Goal: Feedback & Contribution: Submit feedback/report problem

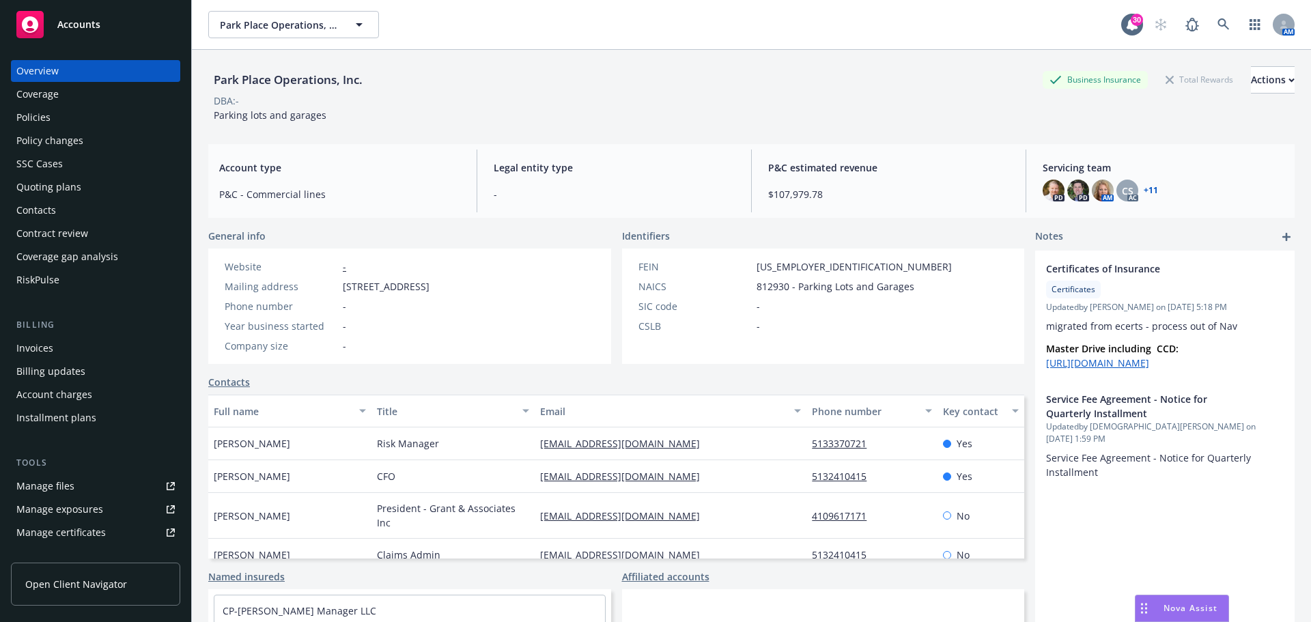
click at [39, 118] on div "Policies" at bounding box center [33, 118] width 34 height 22
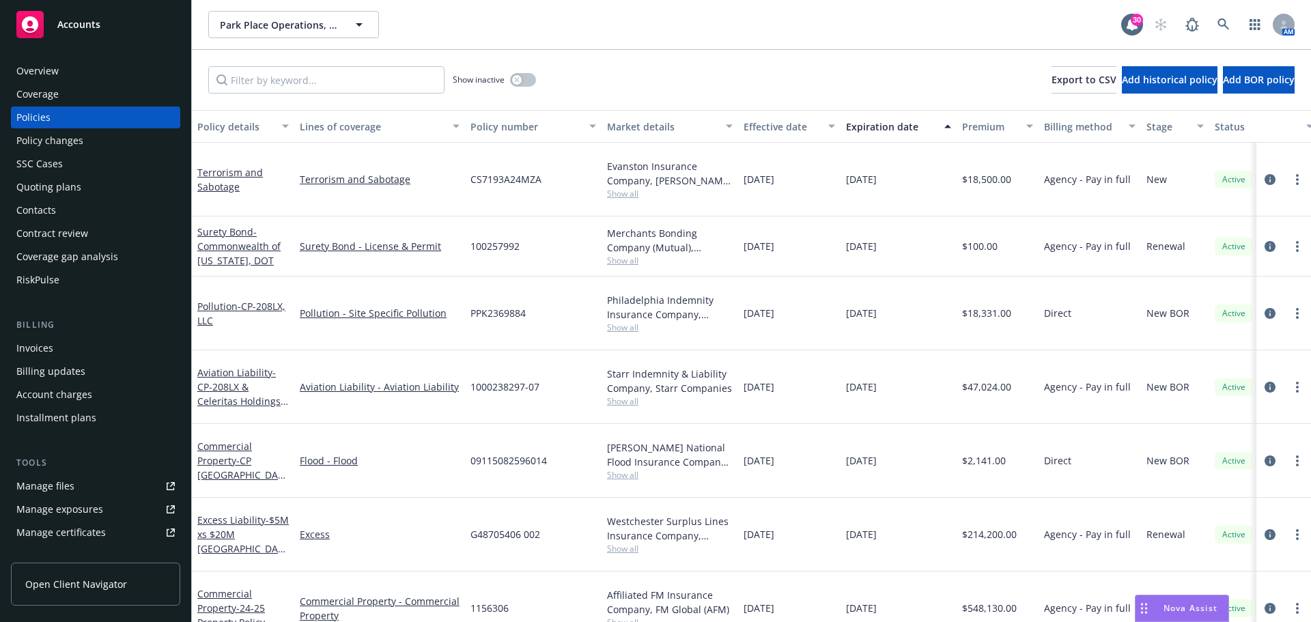
click at [74, 491] on link "Manage files" at bounding box center [95, 486] width 169 height 22
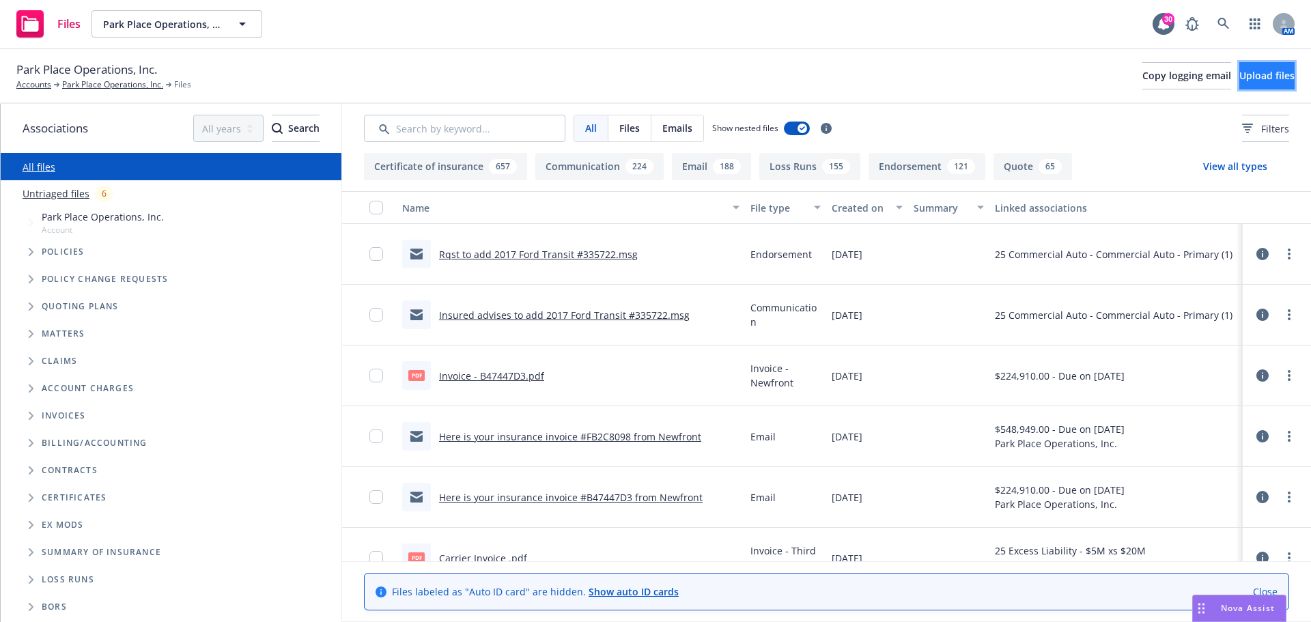
click at [1240, 74] on span "Upload files" at bounding box center [1267, 75] width 55 height 13
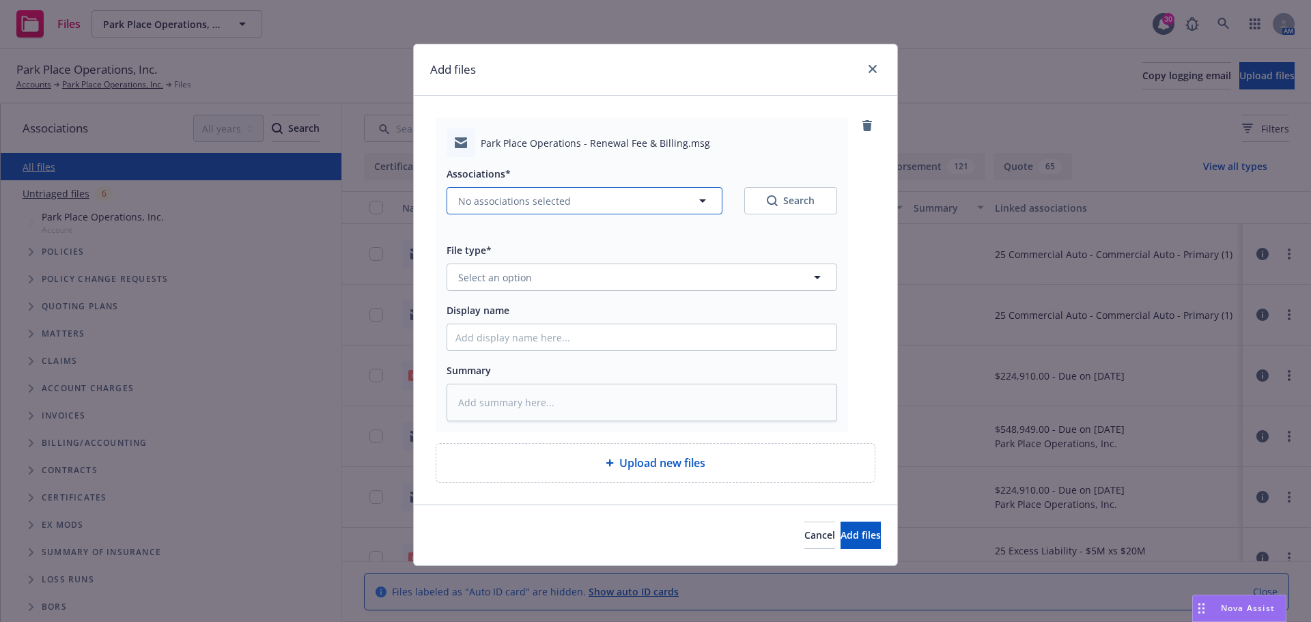
click at [704, 201] on icon "button" at bounding box center [702, 200] width 7 height 3
type textarea "x"
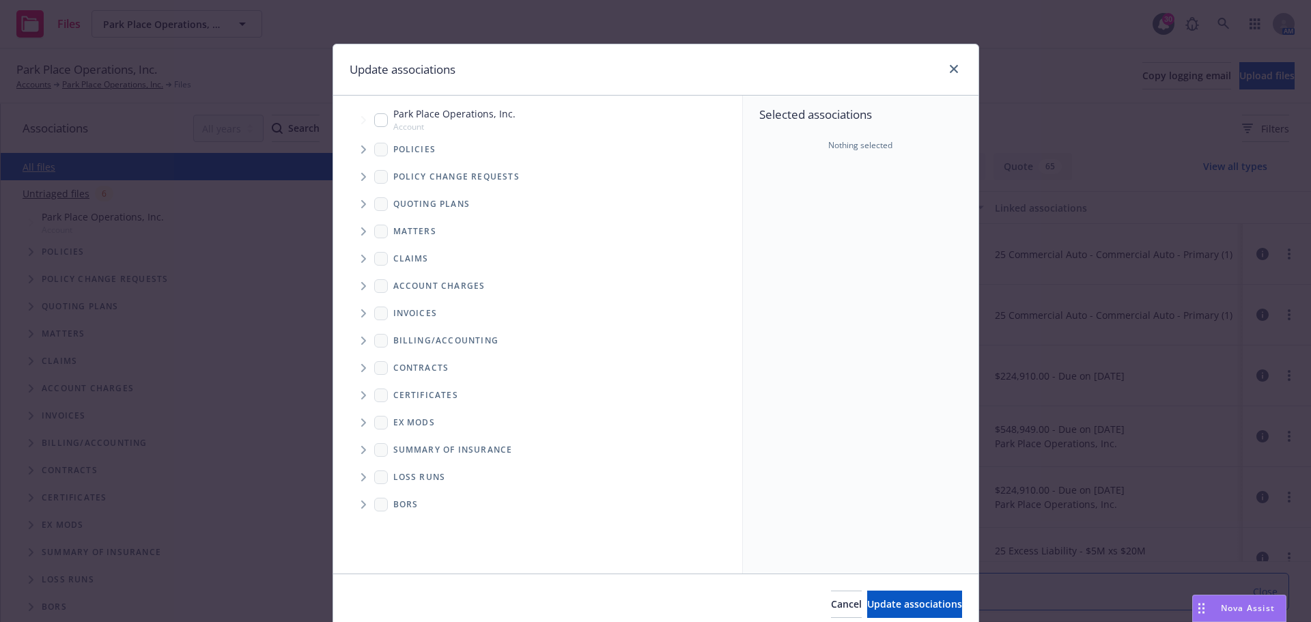
click at [382, 123] on input "Tree Example" at bounding box center [381, 120] width 14 height 14
checkbox input "true"
click at [867, 602] on span "Update associations" at bounding box center [914, 604] width 95 height 13
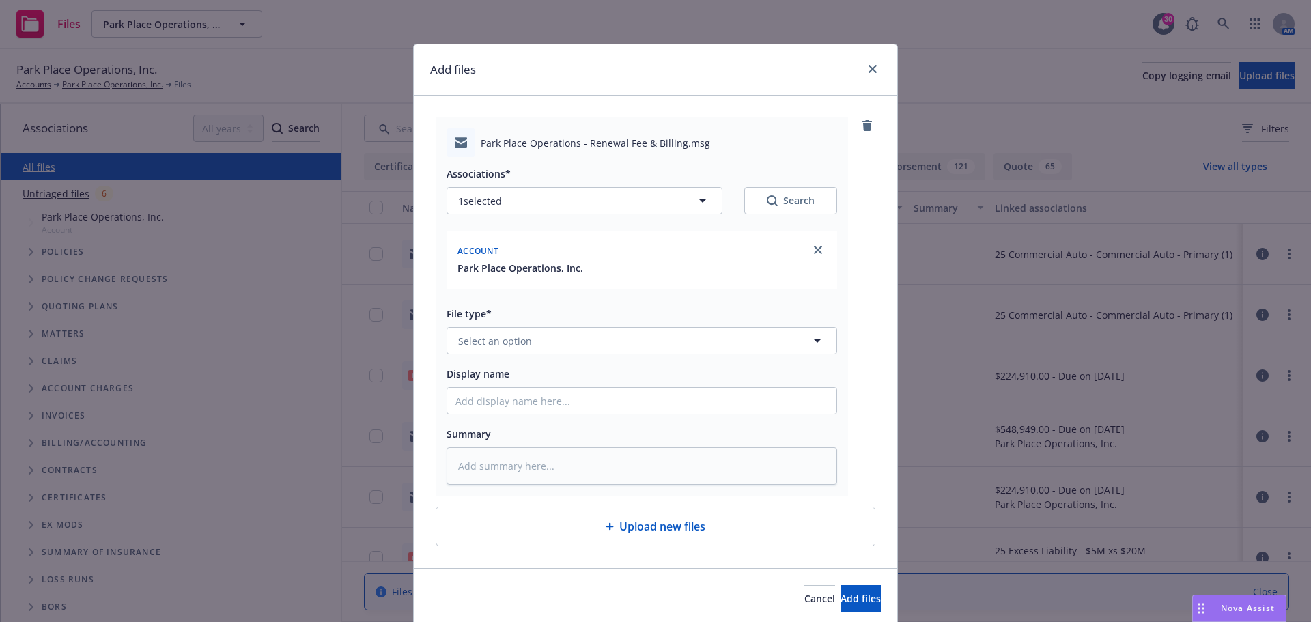
type textarea "x"
click at [815, 342] on icon "button" at bounding box center [817, 341] width 16 height 16
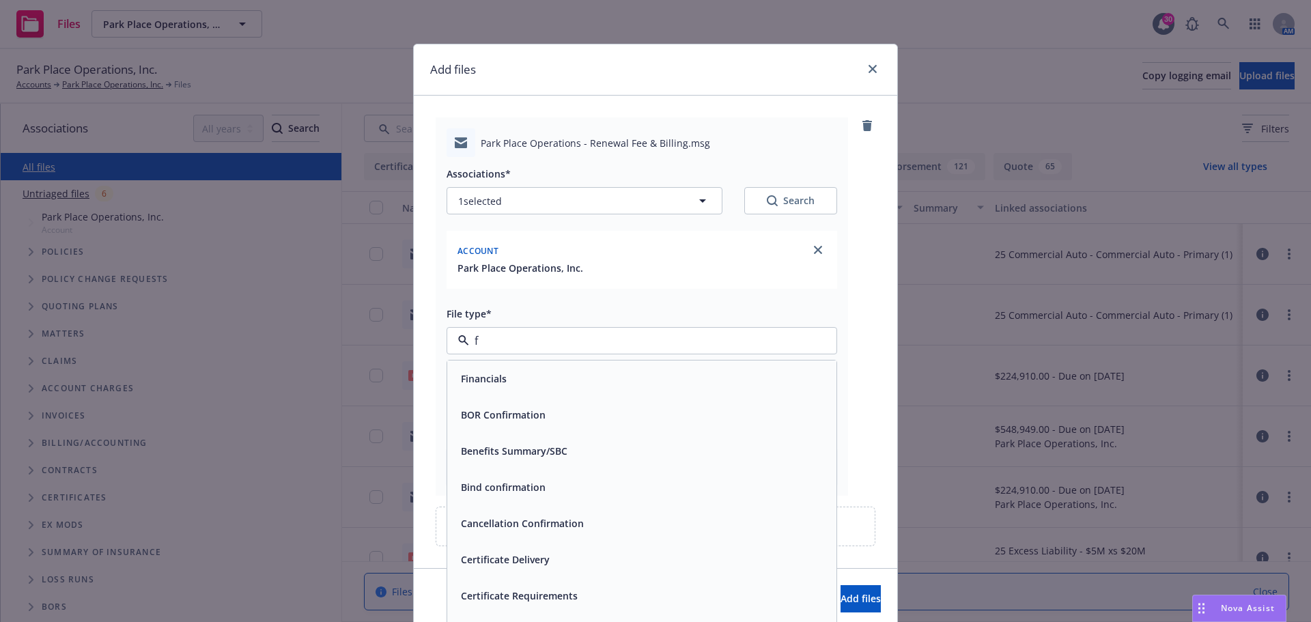
type input "fe"
type textarea "x"
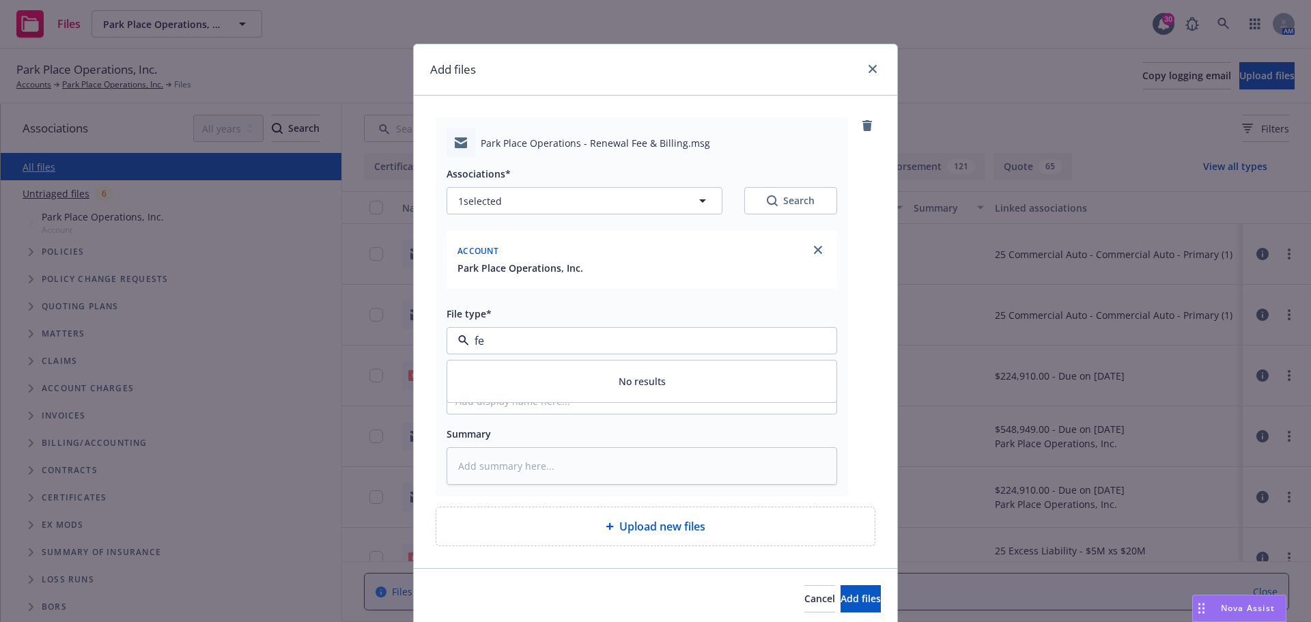
type input "f"
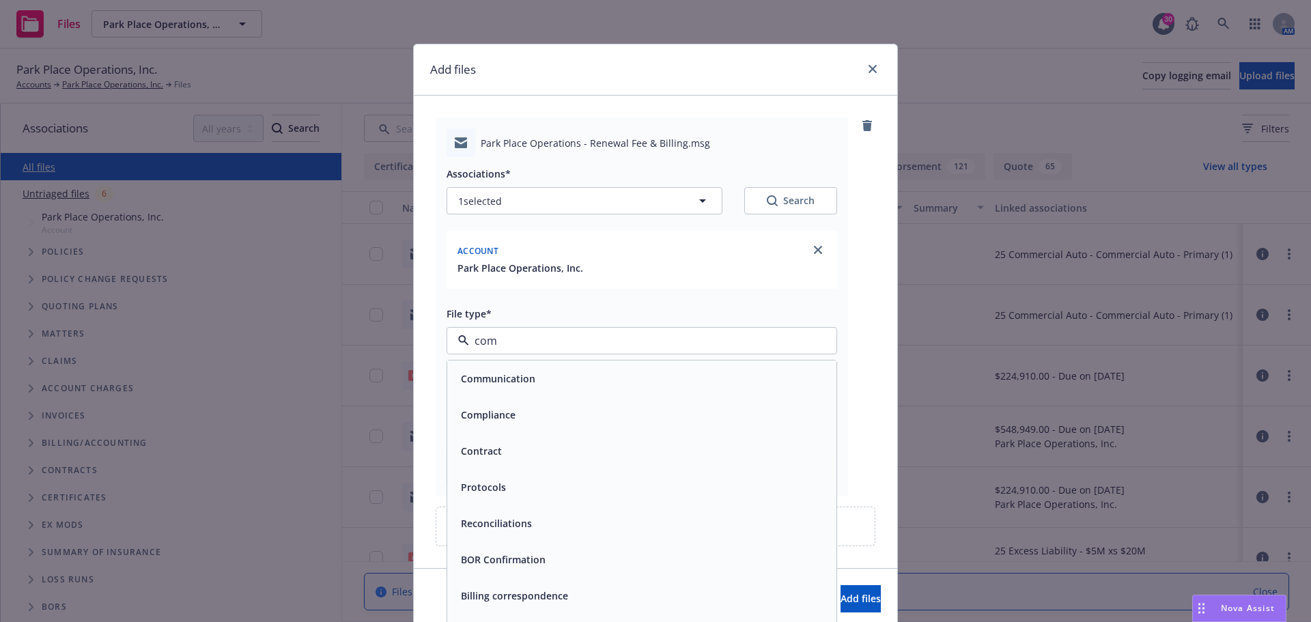
type input "comm"
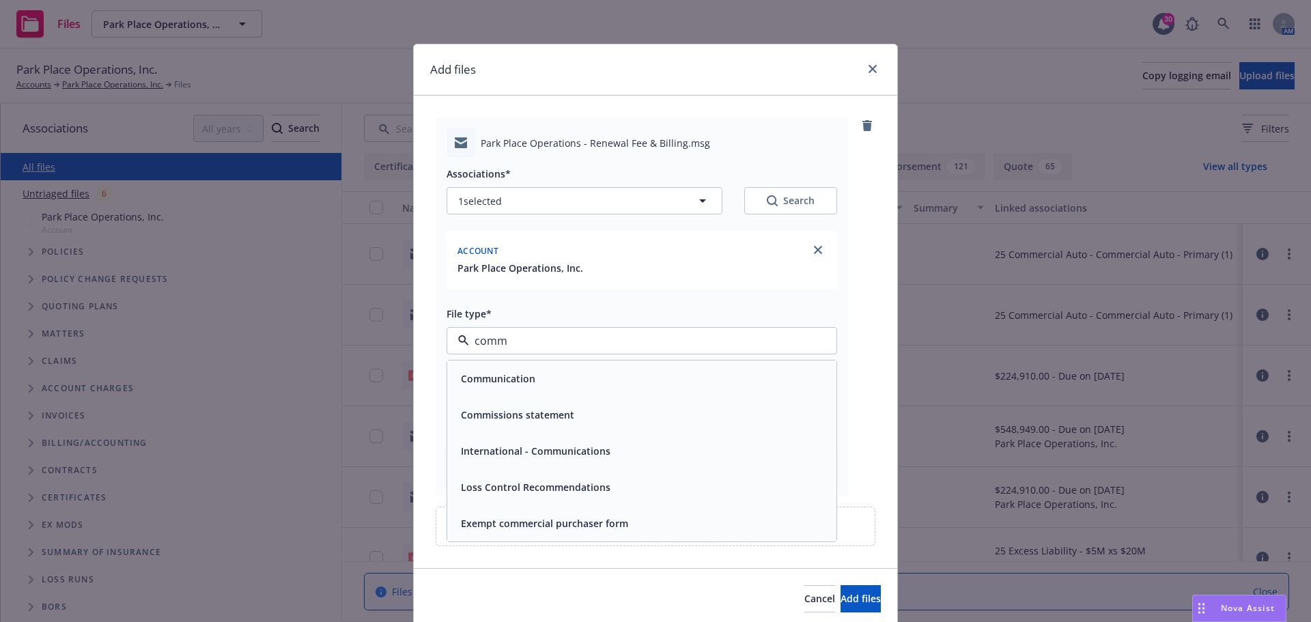
click at [506, 376] on span "Communication" at bounding box center [498, 379] width 74 height 14
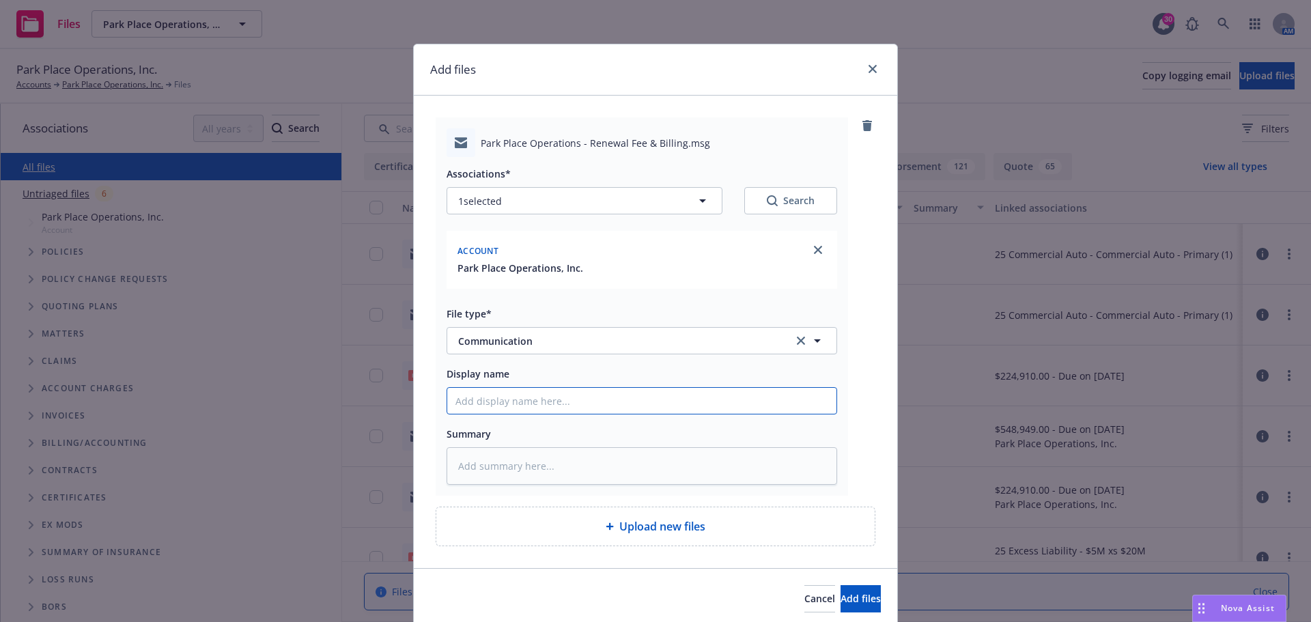
click at [475, 404] on input "Display name" at bounding box center [641, 401] width 389 height 26
type textarea "x"
type input "2"
type textarea "x"
type input "20"
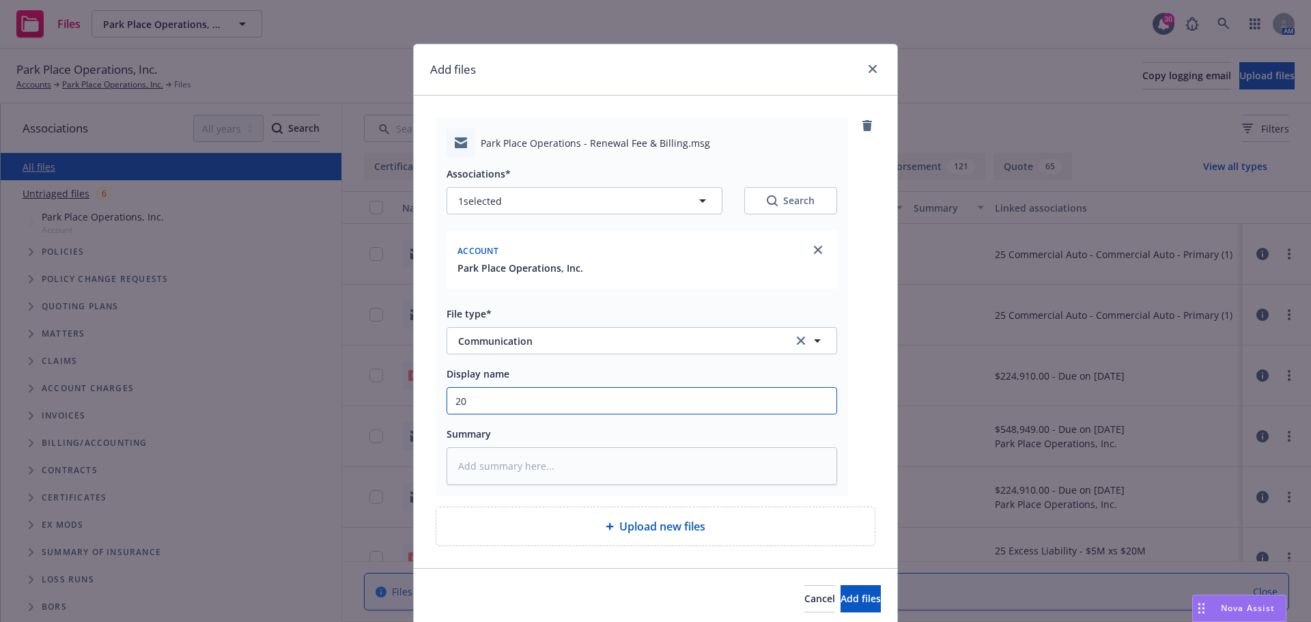
type textarea "x"
type input "202"
type textarea "x"
type input "2025"
type textarea "x"
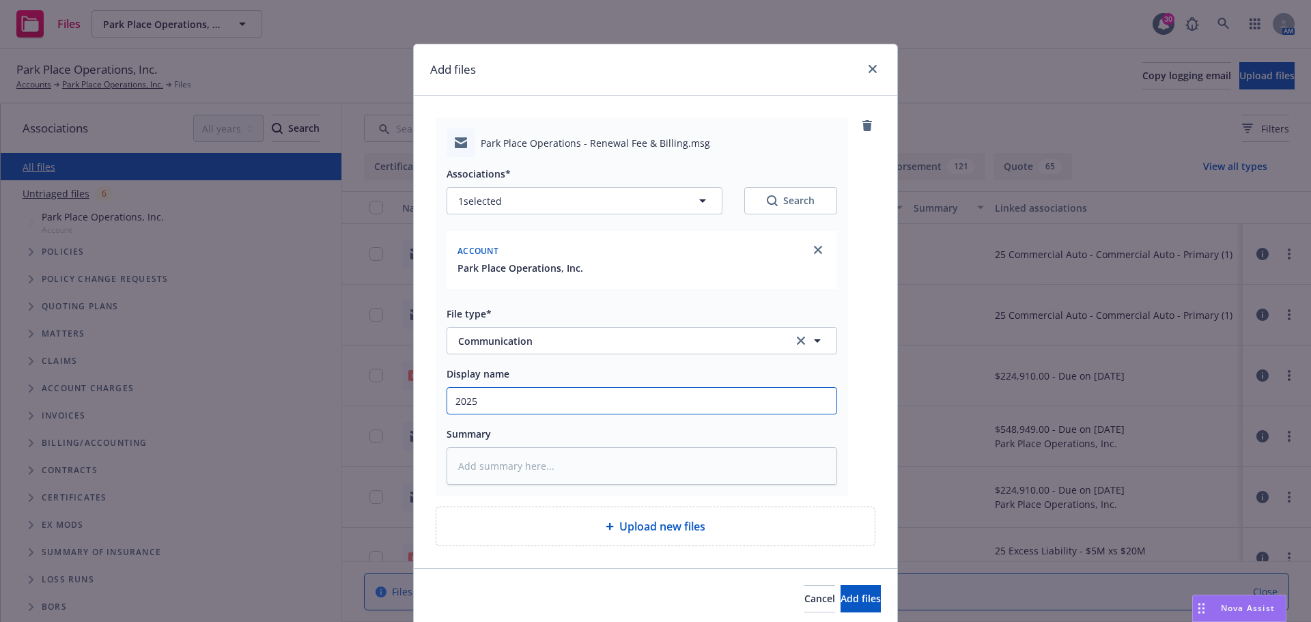
type input "2025"
type textarea "x"
type input "2025 F"
type textarea "x"
type input "2025 FE"
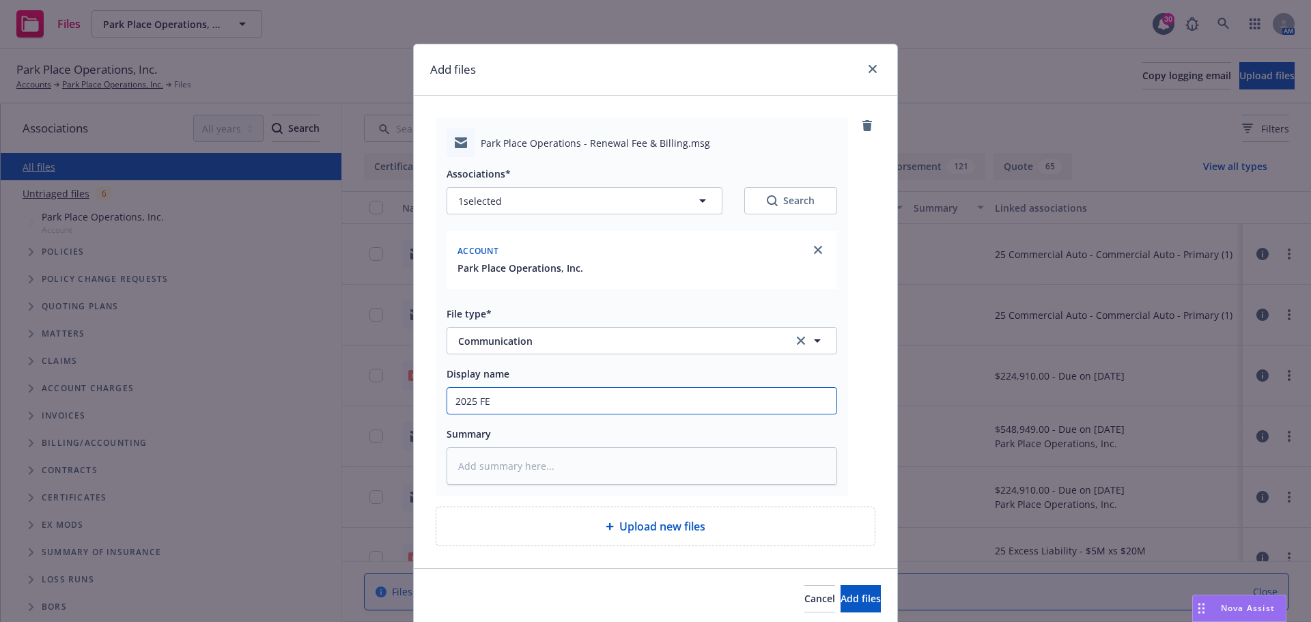
type textarea "x"
type input "2025 FEE"
type textarea "x"
type input "2025 FEE"
type textarea "x"
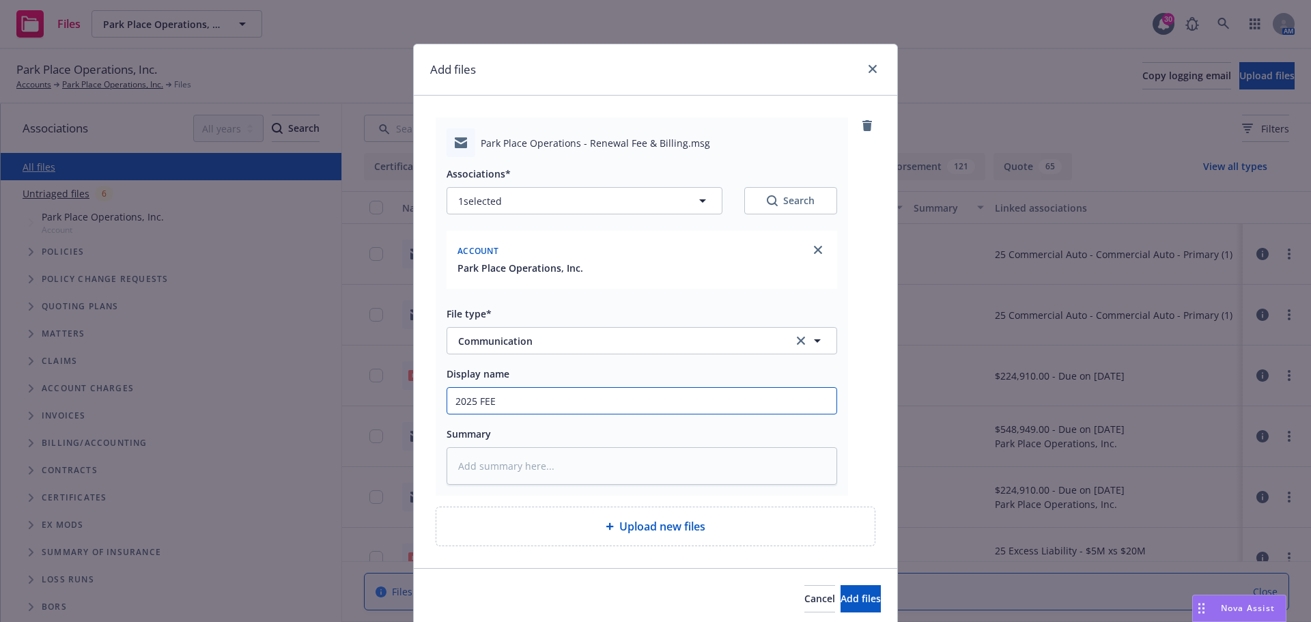
type input "2025 FEE A"
type textarea "x"
type input "2025 FEE Ag"
type textarea "x"
type input "2025 FEE Agr"
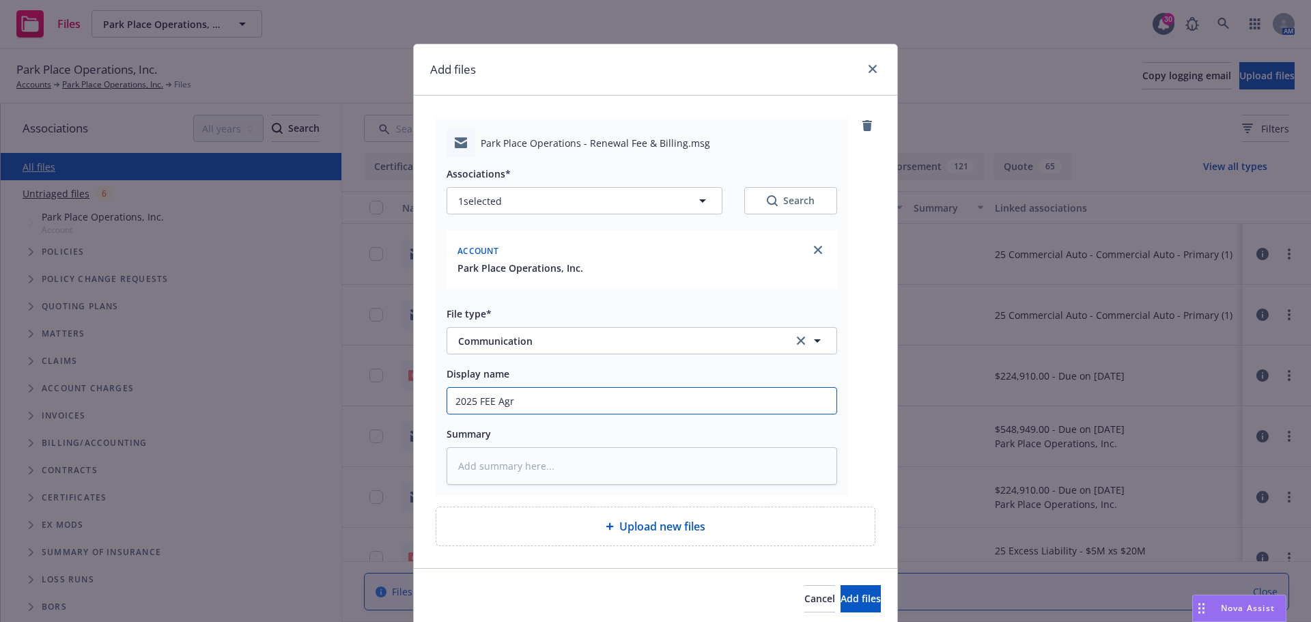
type textarea "x"
type input "2025 FEE Agre"
type textarea "x"
type input "2025 FEE Agree"
type textarea "x"
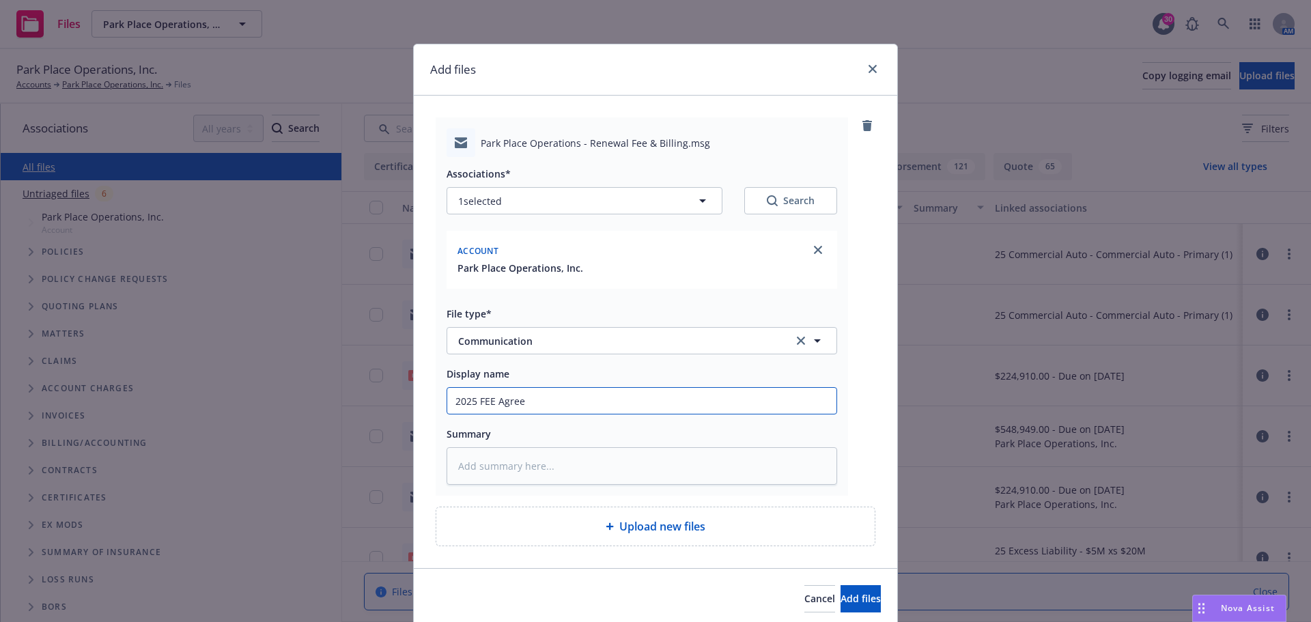
type input "2025 FEE Agreem"
type textarea "x"
type input "2025 FEE Agreeme"
type textarea "x"
type input "2025 FEE Agreemen"
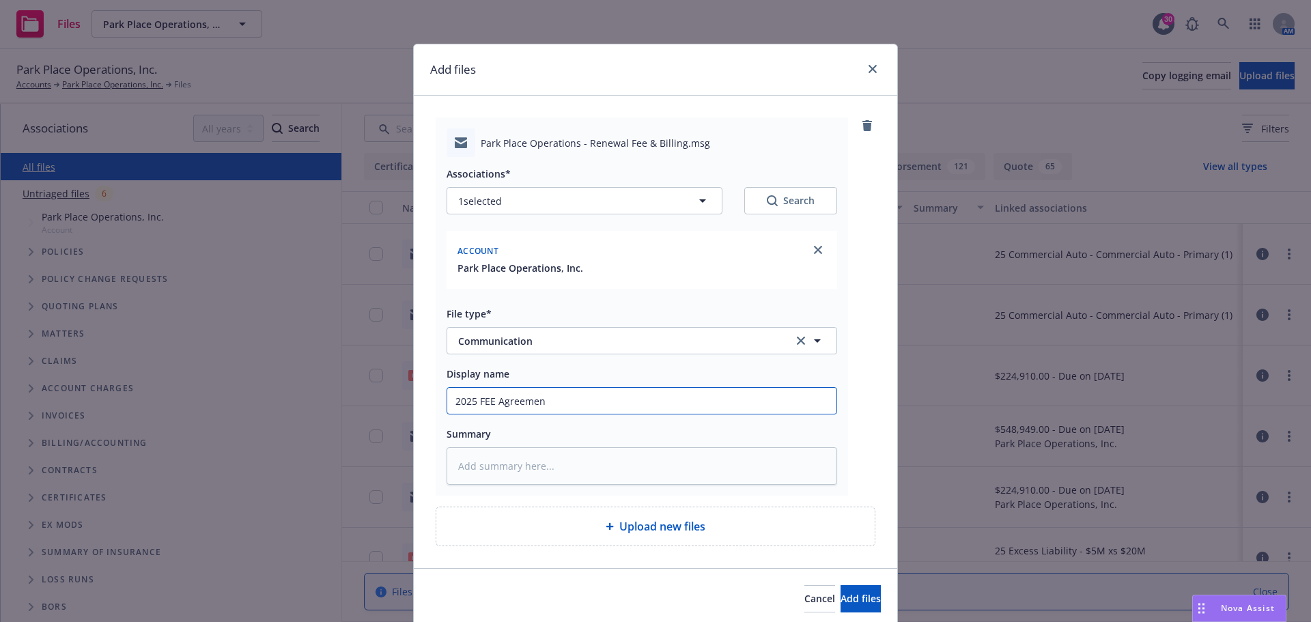
type textarea "x"
type input "2025 FEE Agreement"
type textarea "x"
type input "2025 FEE Agreement"
type textarea "x"
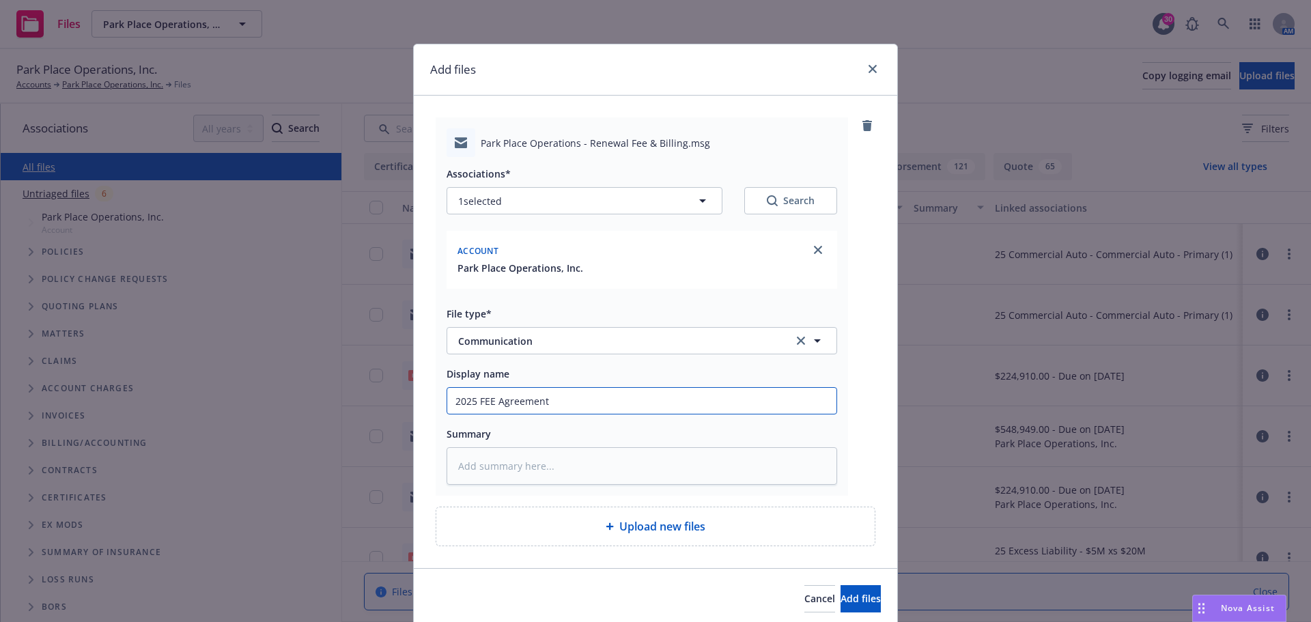
type input "2025 FEE Agreement i"
type textarea "x"
type input "2025 FEE Agreement is"
type textarea "x"
type input "2025 FEE Agreement is"
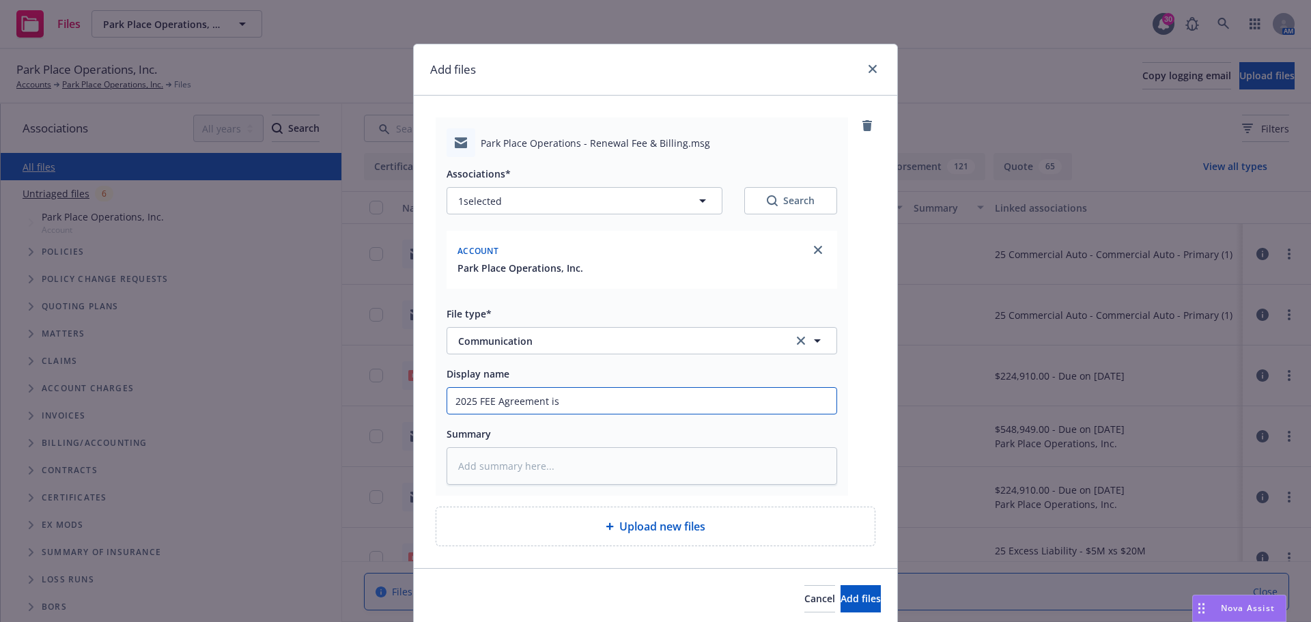
type textarea "x"
type input "2025 FEE Agreement is $"
type textarea "x"
type input "2025 FEE Agreement is $2"
type textarea "x"
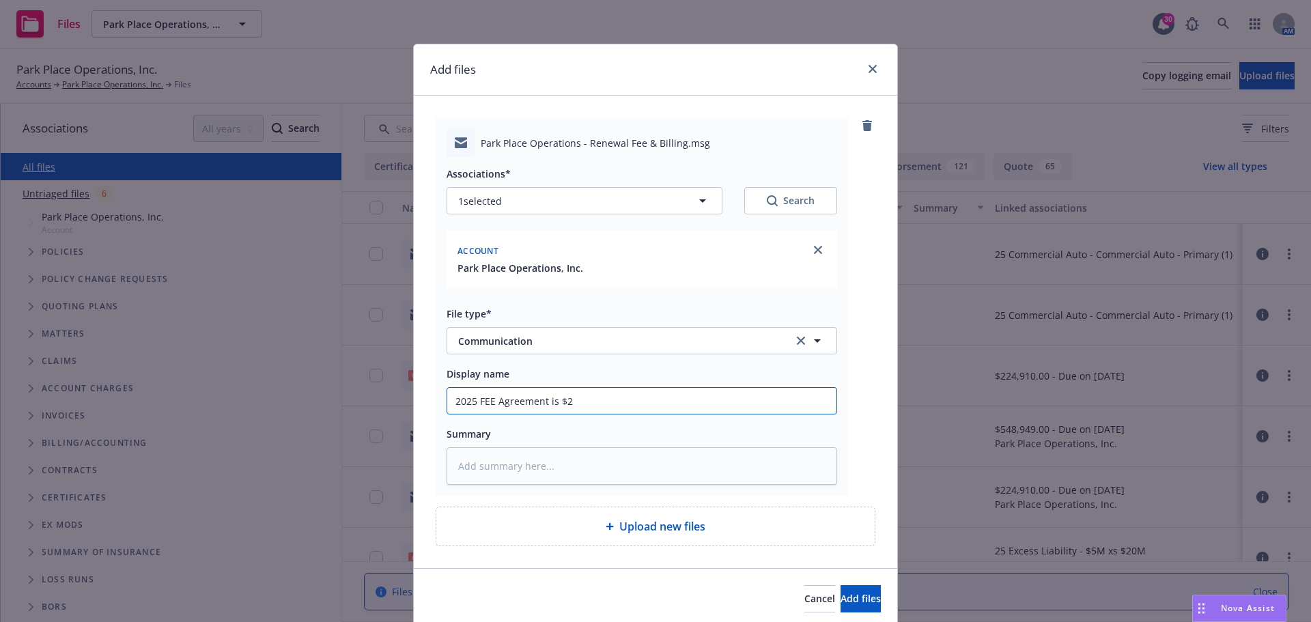
type input "2025 FEE Agreement is $20"
type textarea "x"
type input "2025 FEE Agreement is $200k"
type textarea "x"
type input "2025 FEE Agreement is $200kl"
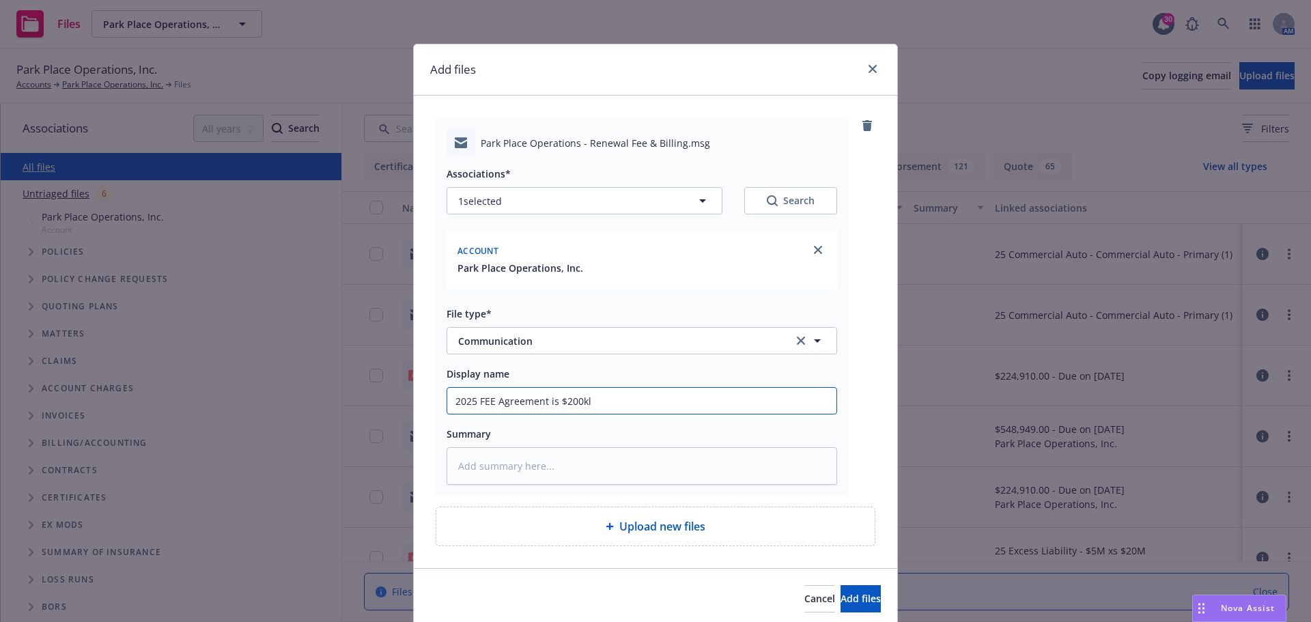
type textarea "x"
drag, startPoint x: 451, startPoint y: 404, endPoint x: 639, endPoint y: 395, distance: 188.0
click at [639, 395] on input "2025 FEE Agreement is $200k" at bounding box center [641, 401] width 389 height 26
type input "2025 FEE Agreement is $200k"
click at [484, 462] on textarea at bounding box center [642, 466] width 391 height 38
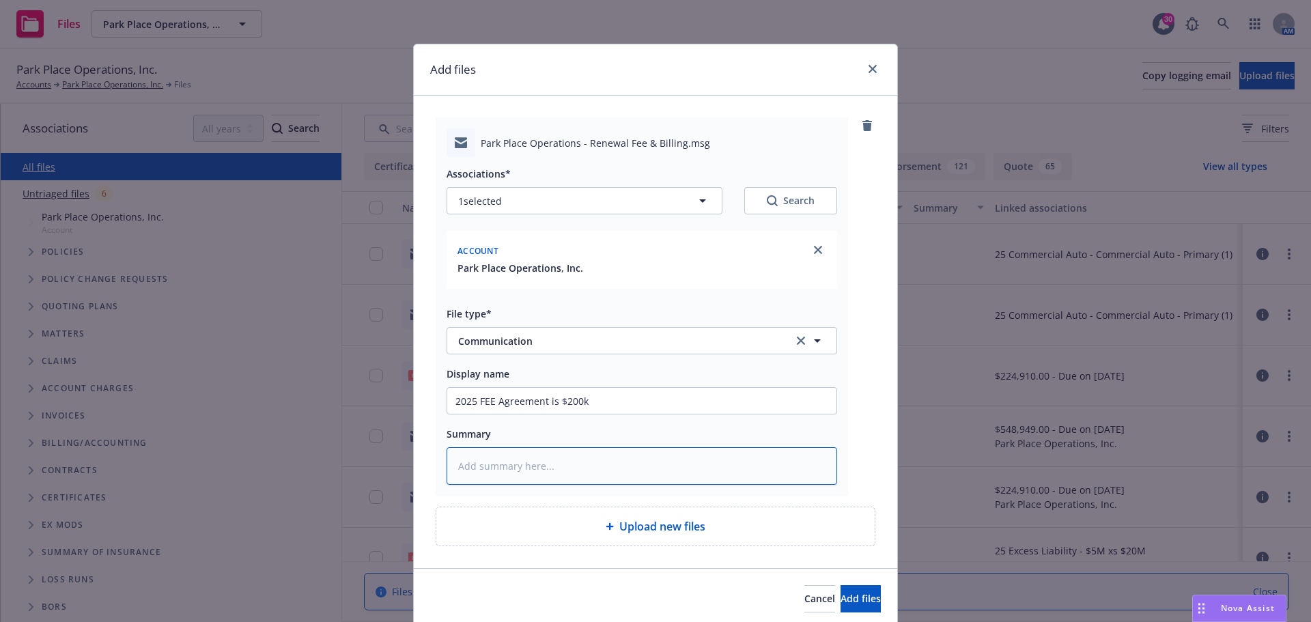
paste textarea "2025 FEE Agreement is $200k"
type textarea "x"
type textarea "2025 FEE Agreement is $200k"
click at [841, 602] on span "Add files" at bounding box center [861, 598] width 40 height 13
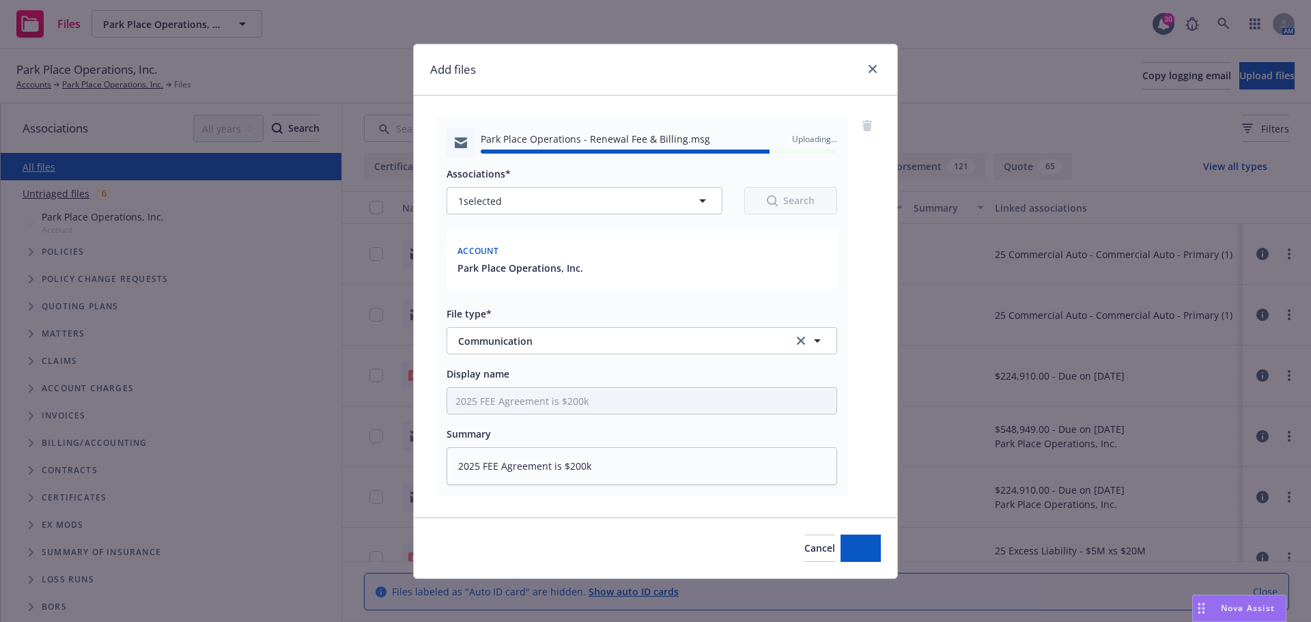
type textarea "x"
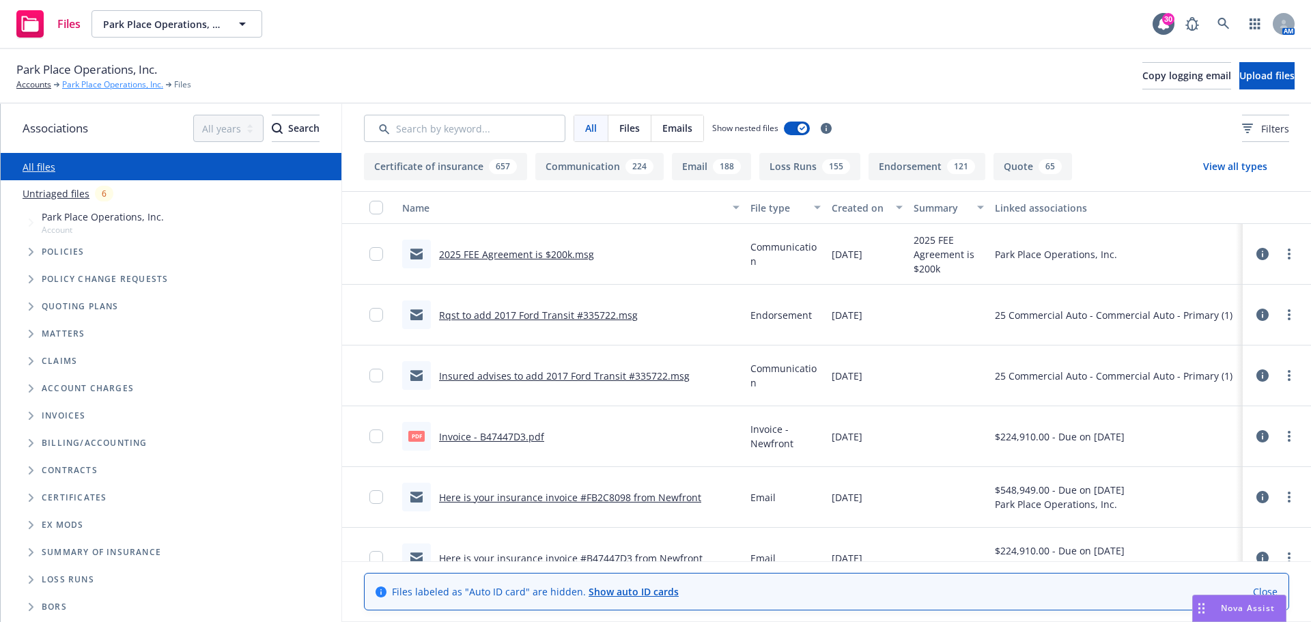
click at [84, 88] on link "Park Place Operations, Inc." at bounding box center [112, 85] width 101 height 12
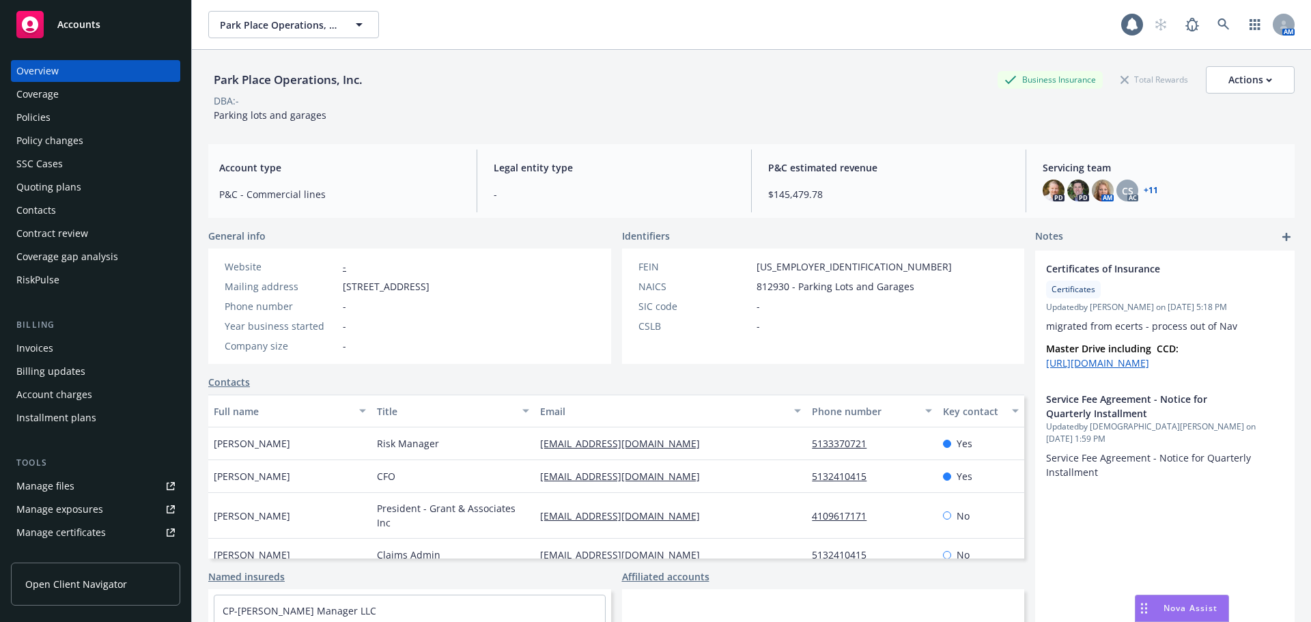
click at [38, 116] on div "Policies" at bounding box center [33, 118] width 34 height 22
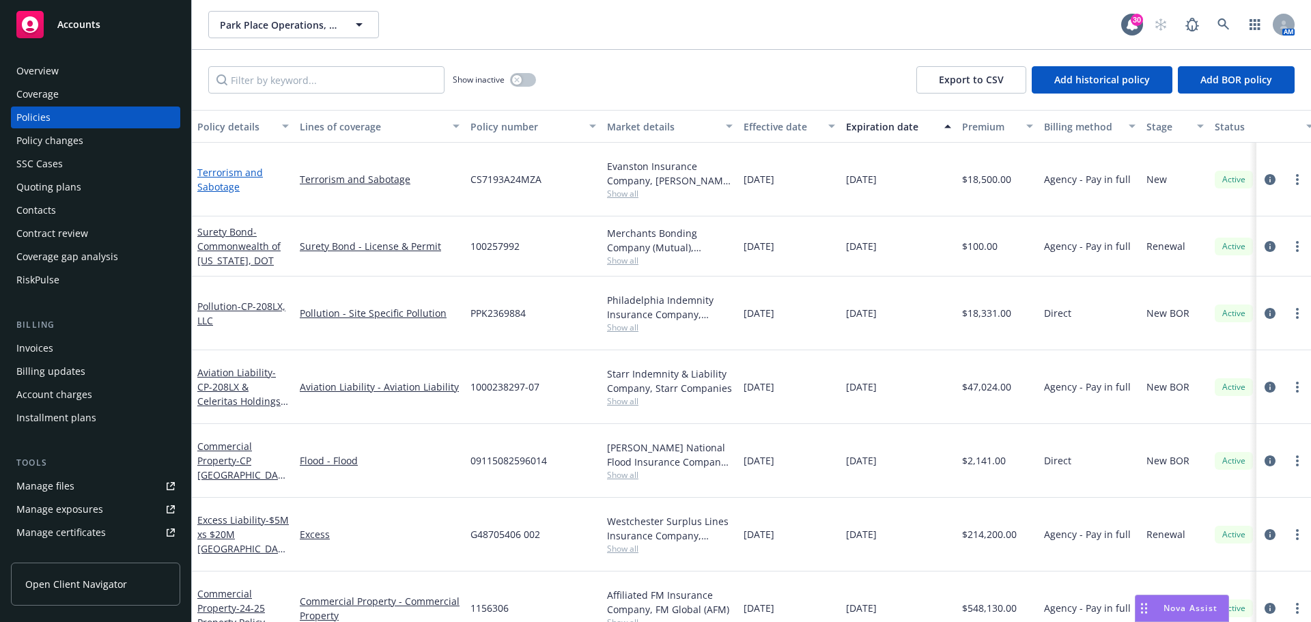
click at [235, 168] on link "Terrorism and Sabotage" at bounding box center [230, 179] width 66 height 27
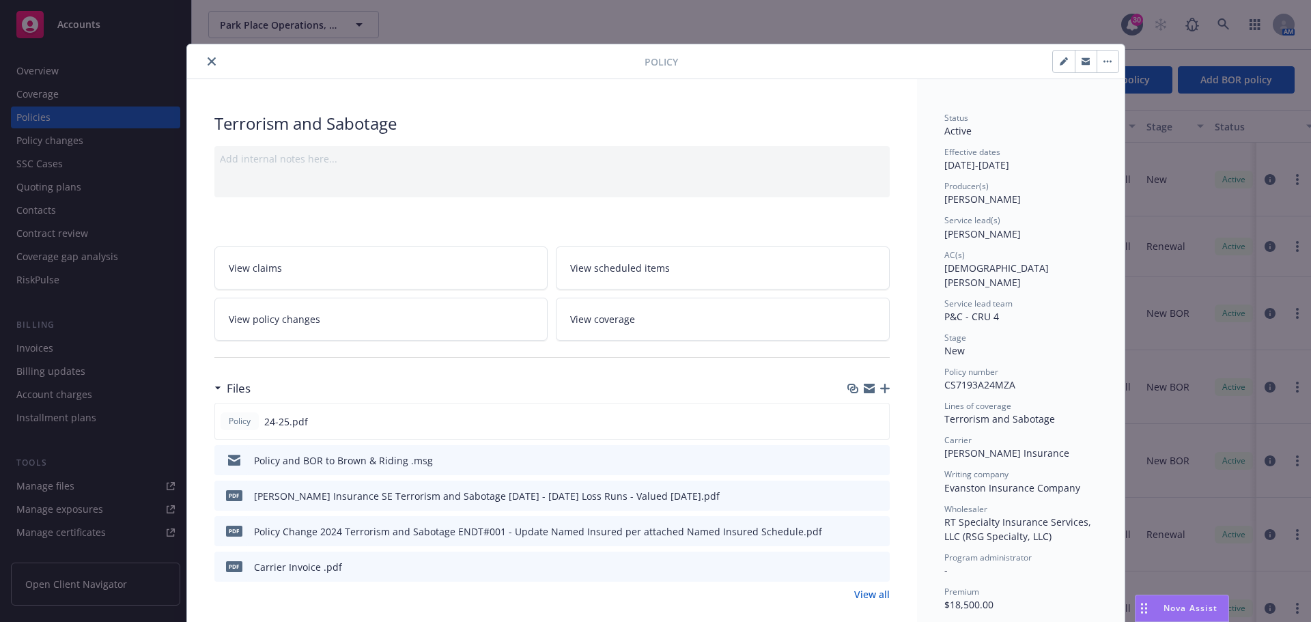
click at [849, 531] on icon "download file" at bounding box center [854, 530] width 11 height 11
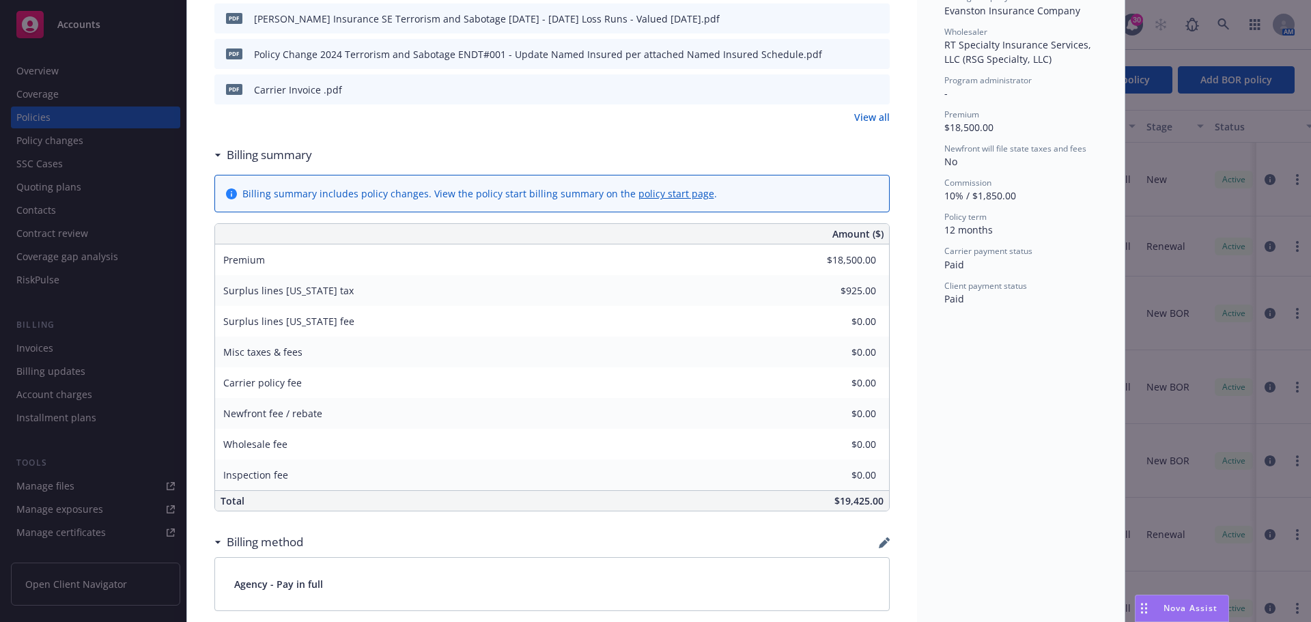
scroll to position [356, 0]
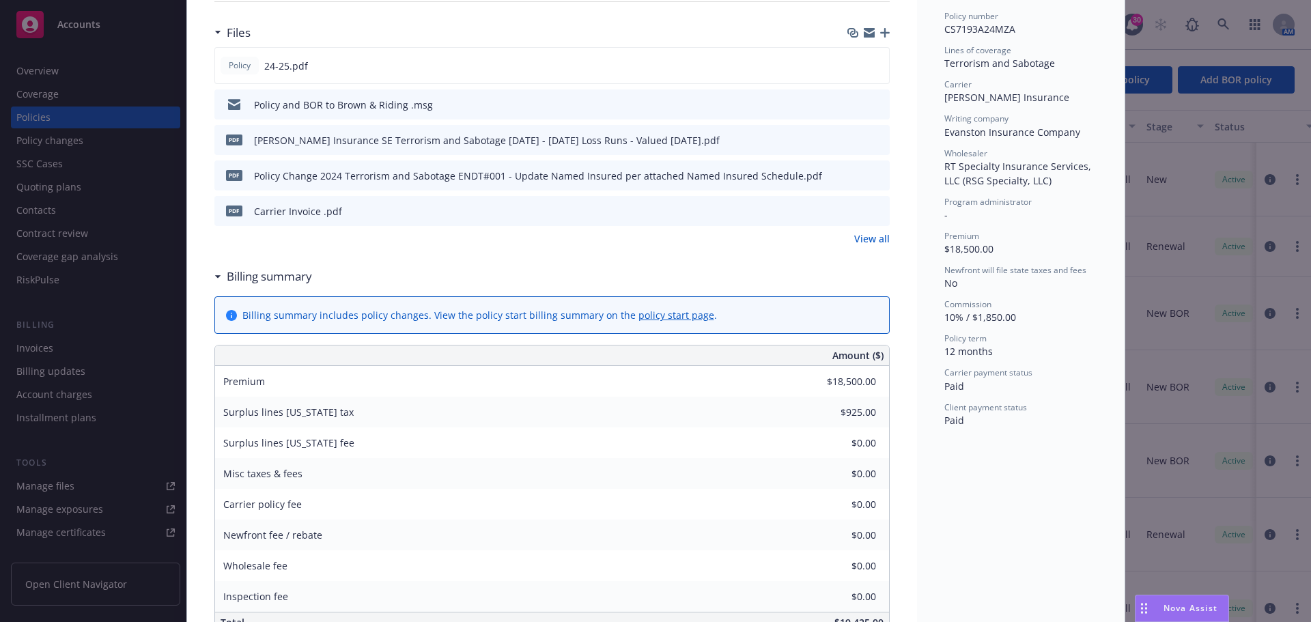
click at [879, 241] on link "View all" at bounding box center [872, 239] width 36 height 14
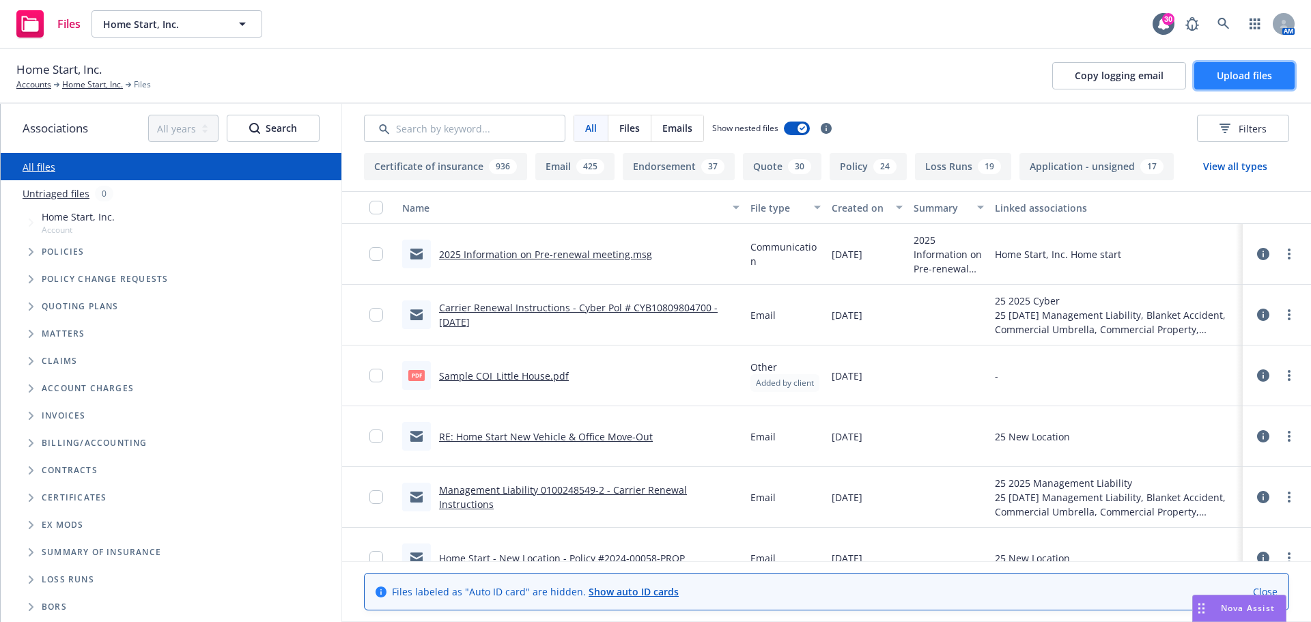
click at [1240, 74] on span "Upload files" at bounding box center [1244, 75] width 55 height 13
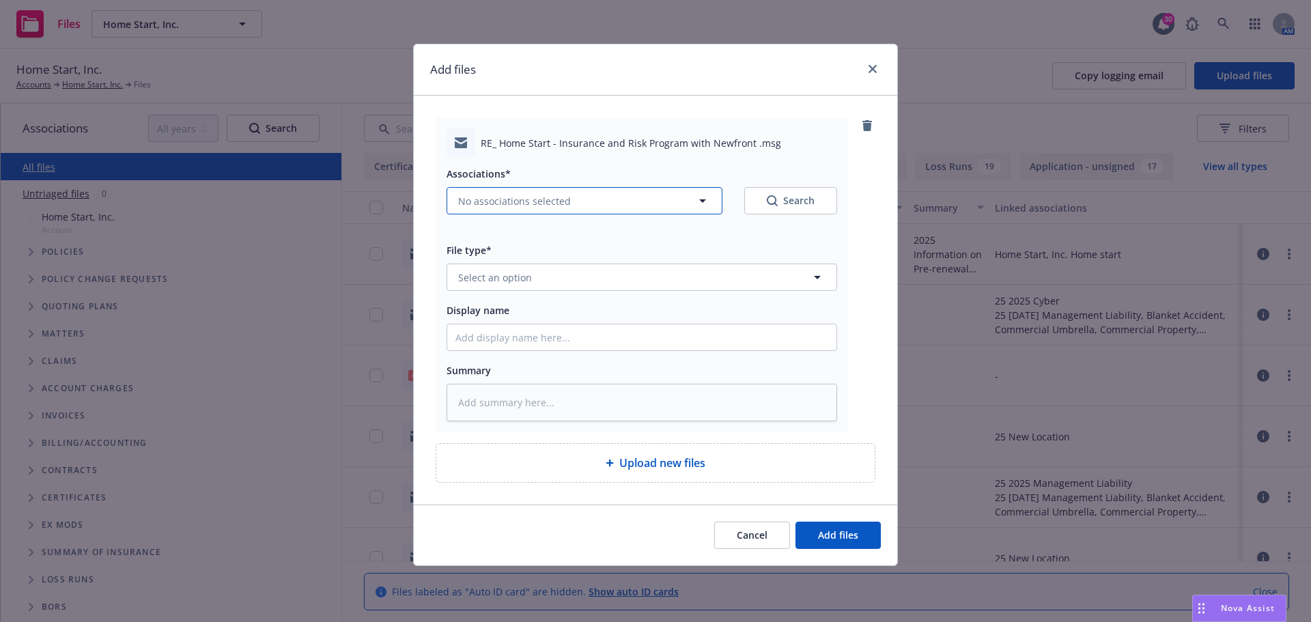
click at [705, 201] on icon "button" at bounding box center [702, 200] width 7 height 3
type textarea "x"
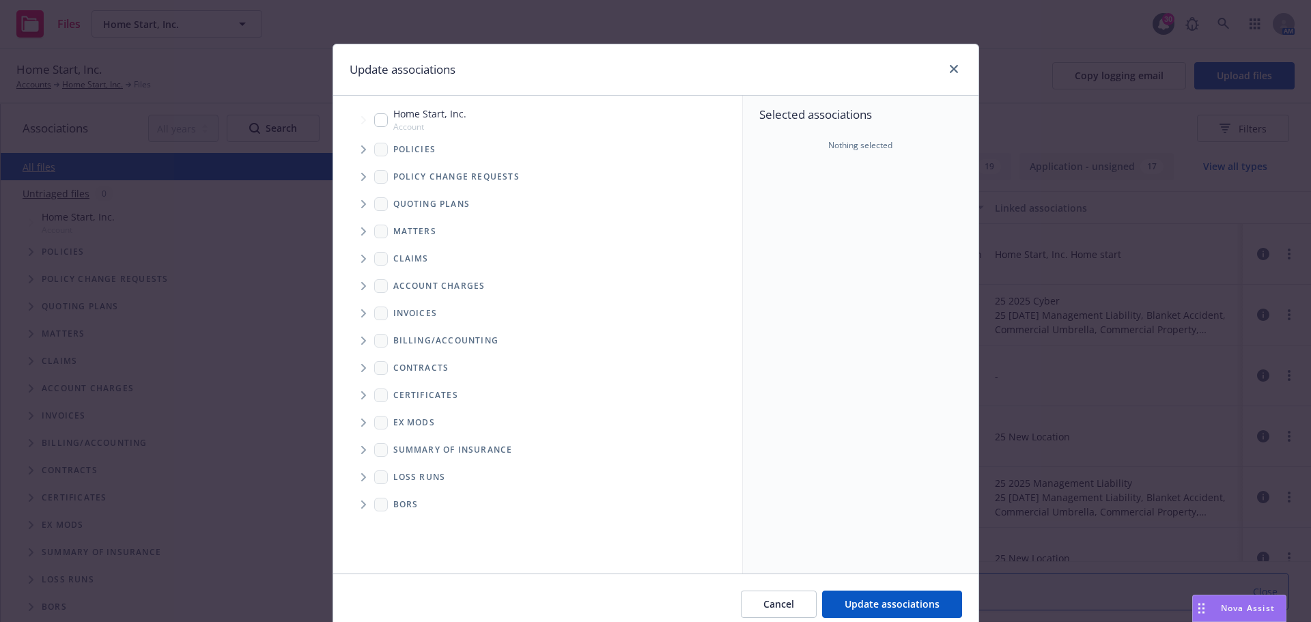
click at [374, 121] on input "Tree Example" at bounding box center [381, 120] width 14 height 14
checkbox input "true"
click at [867, 604] on span "Update associations" at bounding box center [892, 604] width 95 height 13
type textarea "x"
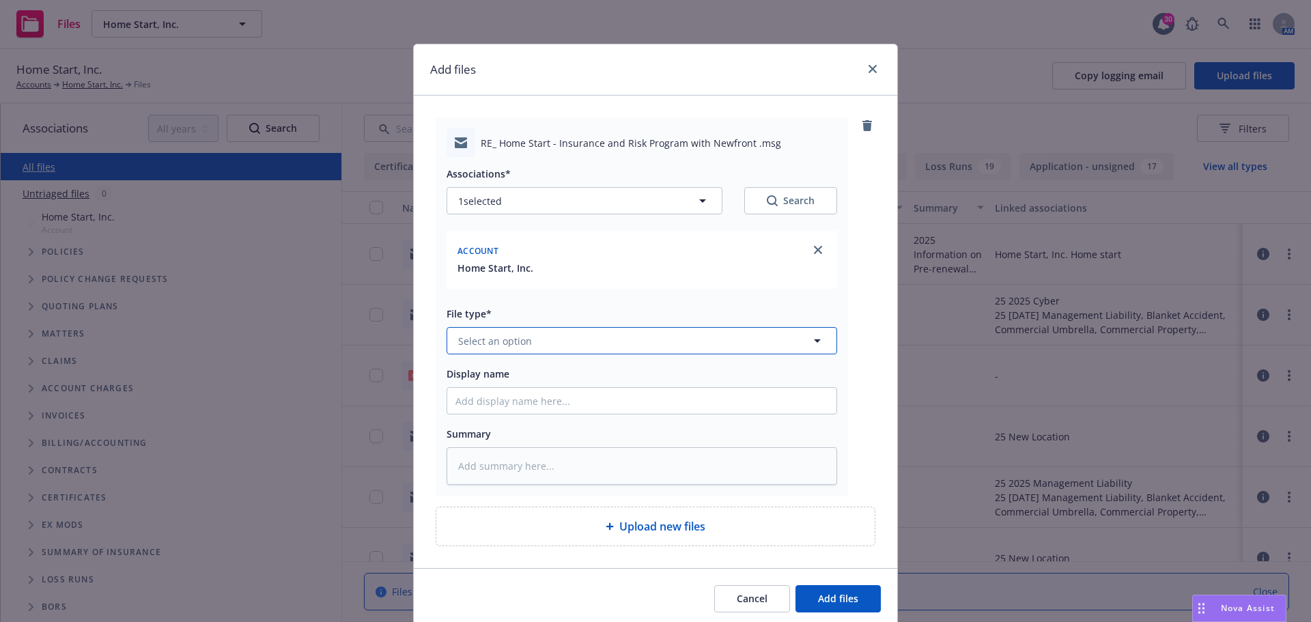
click at [814, 342] on icon "button" at bounding box center [817, 340] width 7 height 3
type input "summary"
click at [635, 495] on div "Summary of Insurance" at bounding box center [642, 487] width 373 height 20
click at [502, 405] on input "Display name" at bounding box center [641, 401] width 389 height 26
type textarea "x"
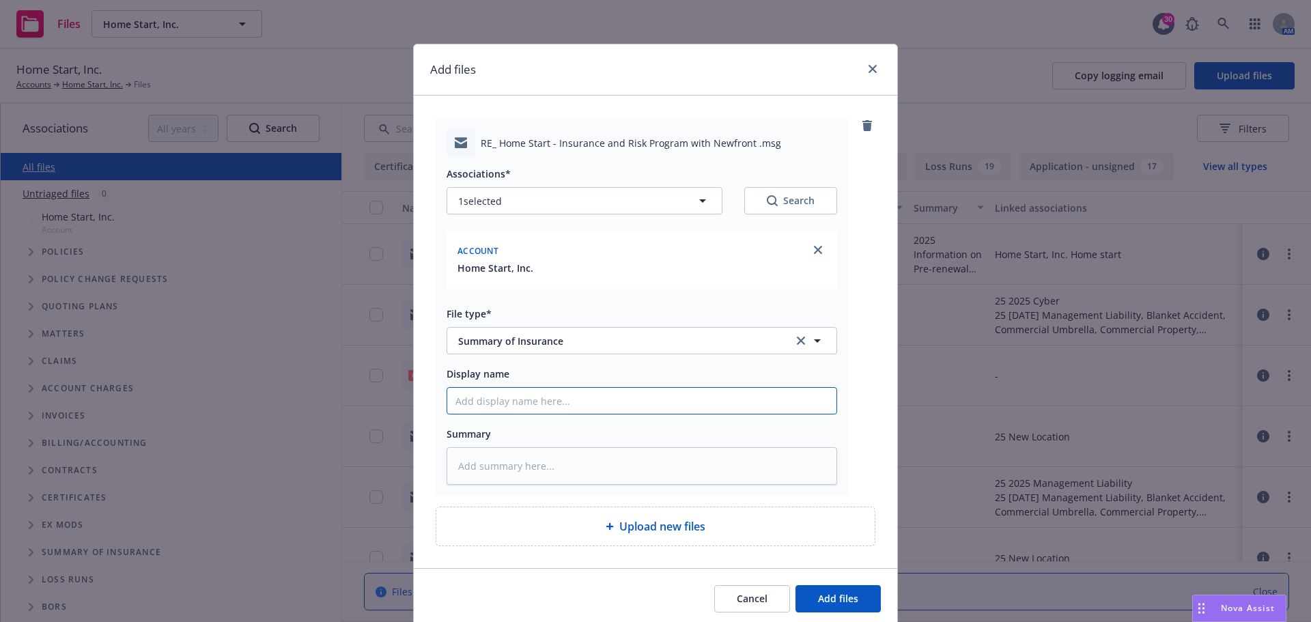
type input "2"
type textarea "x"
type input "20"
type textarea "x"
type input "202"
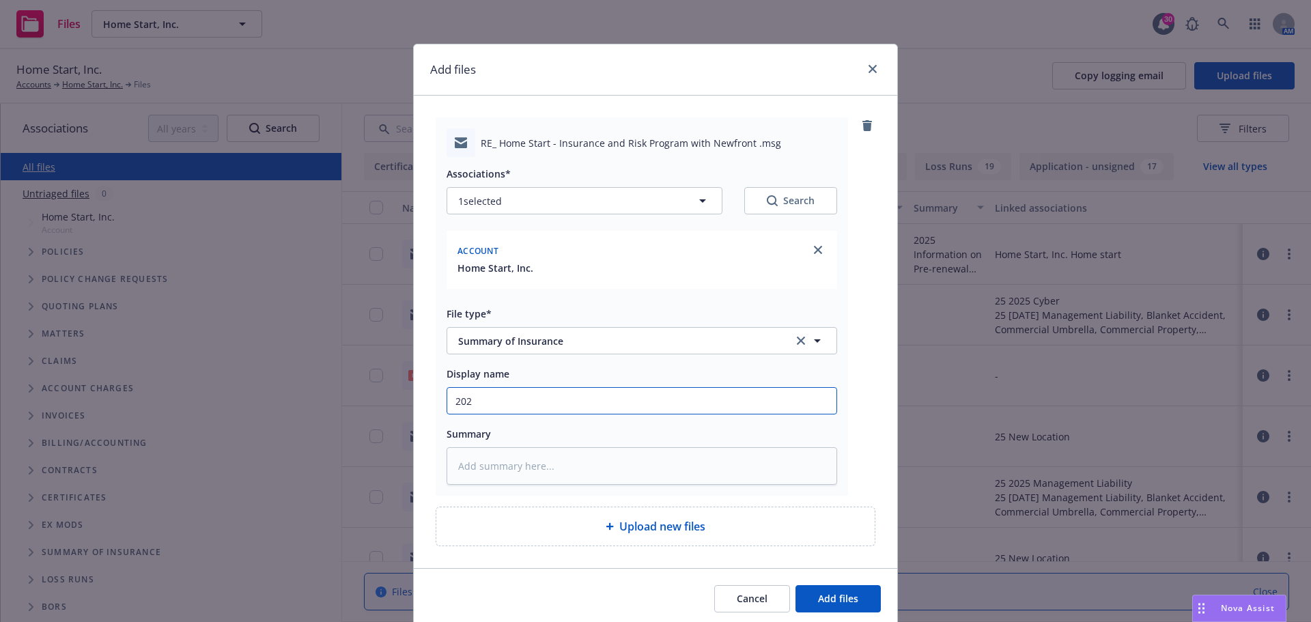
type textarea "x"
type input "2025"
type textarea "x"
type input "2025"
type textarea "x"
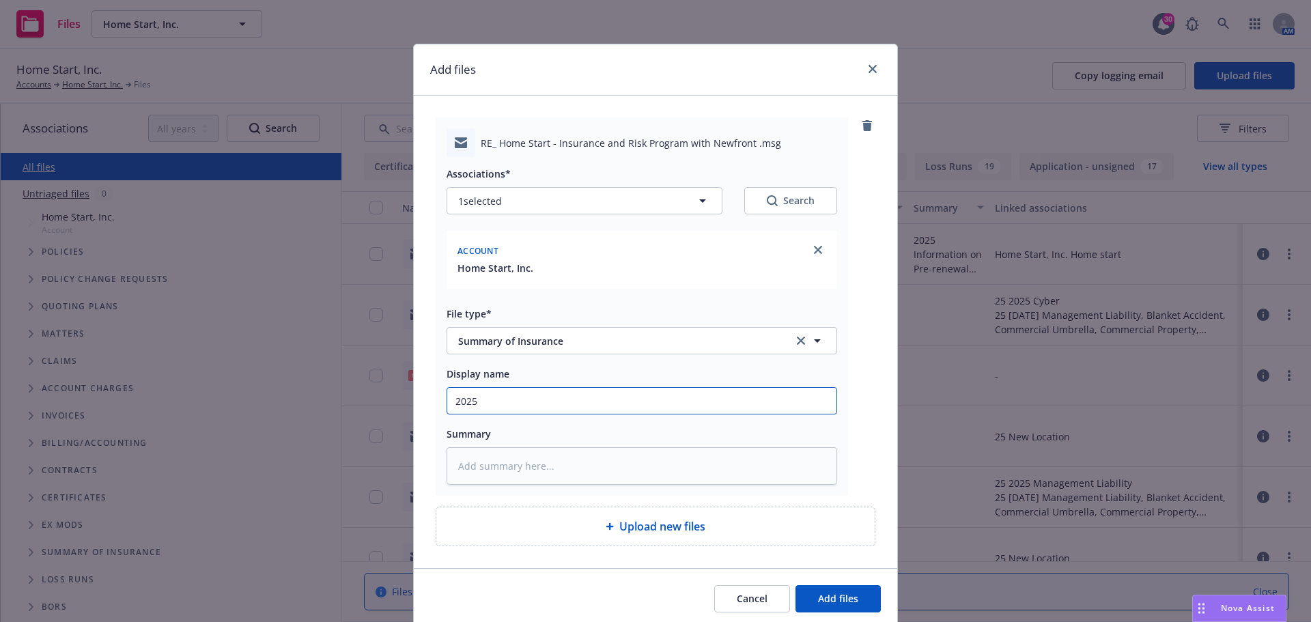
type input "2025 S"
type textarea "x"
type input "2025 Su"
type textarea "x"
type input "2025 Sum"
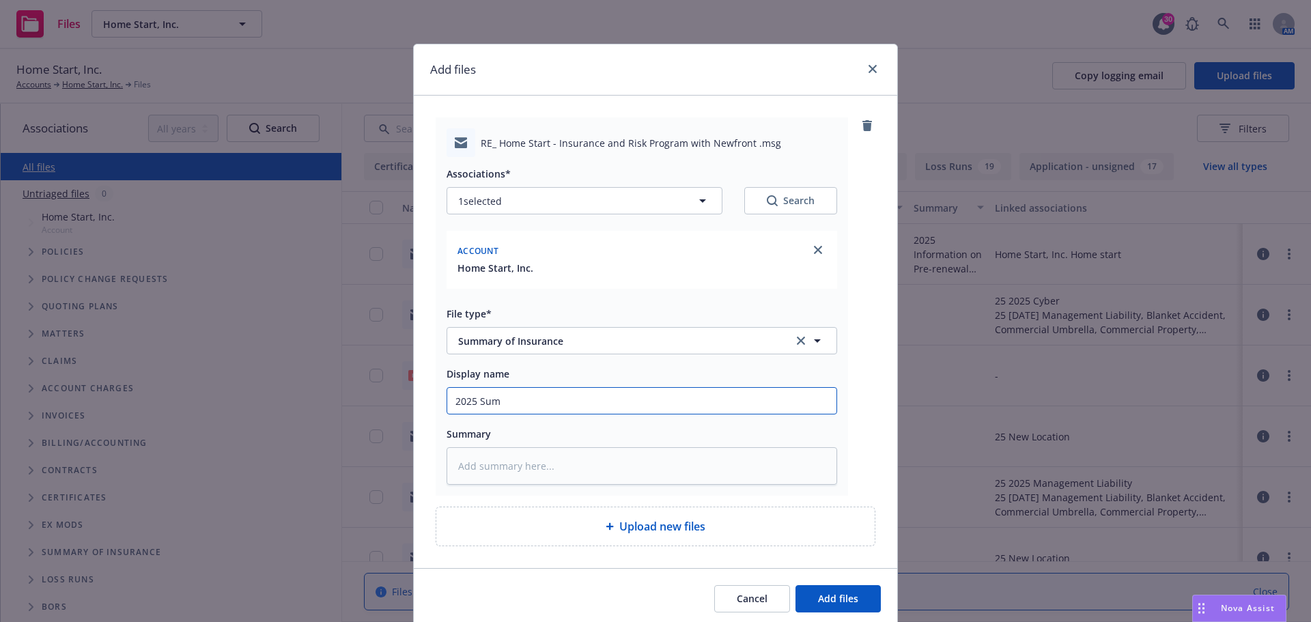
type textarea "x"
type input "2025 Summ"
type textarea "x"
type input "2025 Summa"
type textarea "x"
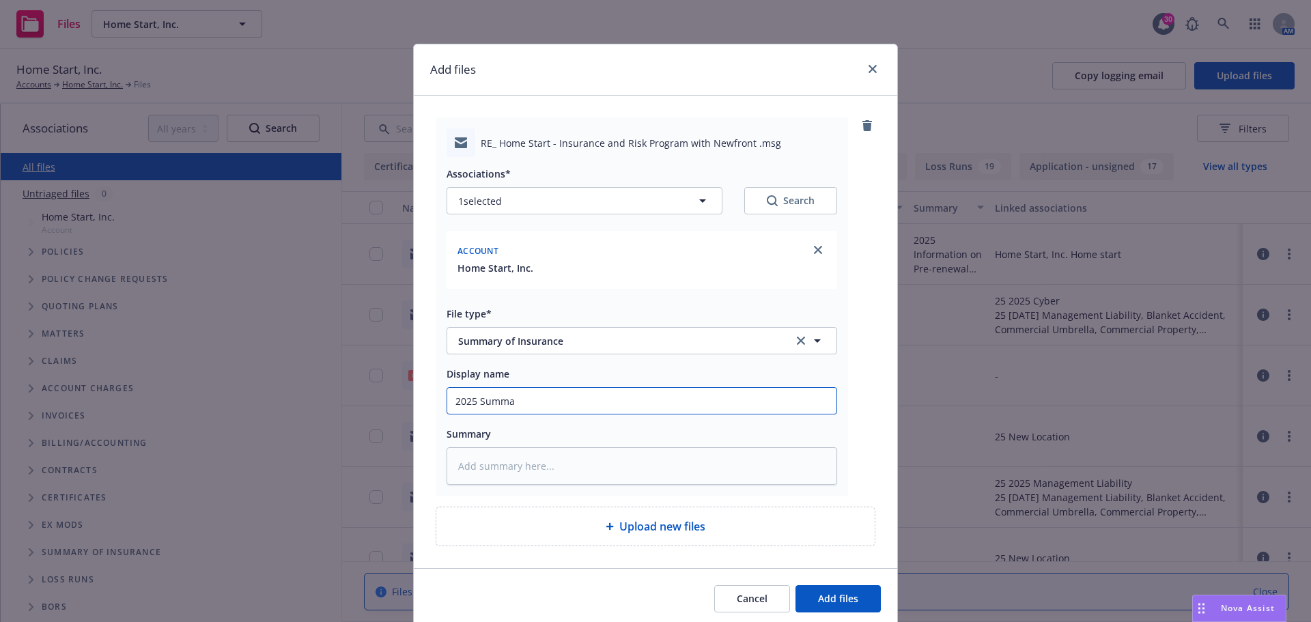
type input "2025 Summar"
type textarea "x"
type input "2025 Summary"
type textarea "x"
type input "2025 Summary"
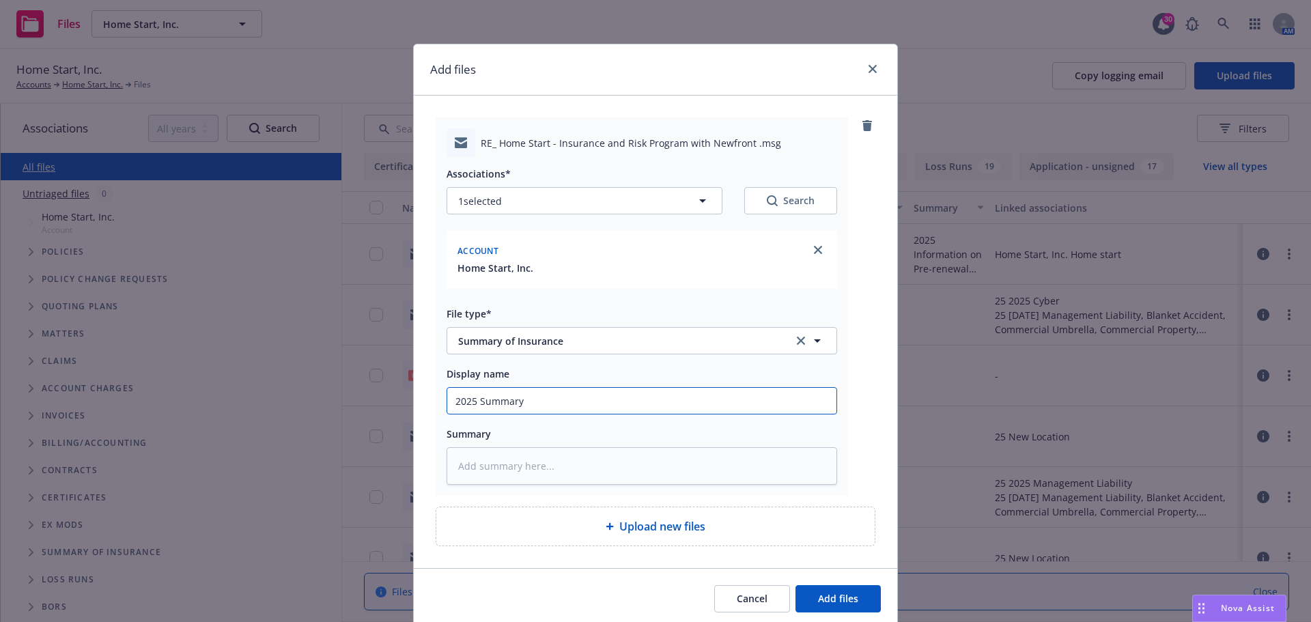
type textarea "x"
type input "2025 Summary o"
type textarea "x"
type input "2025 Summary of"
type textarea "x"
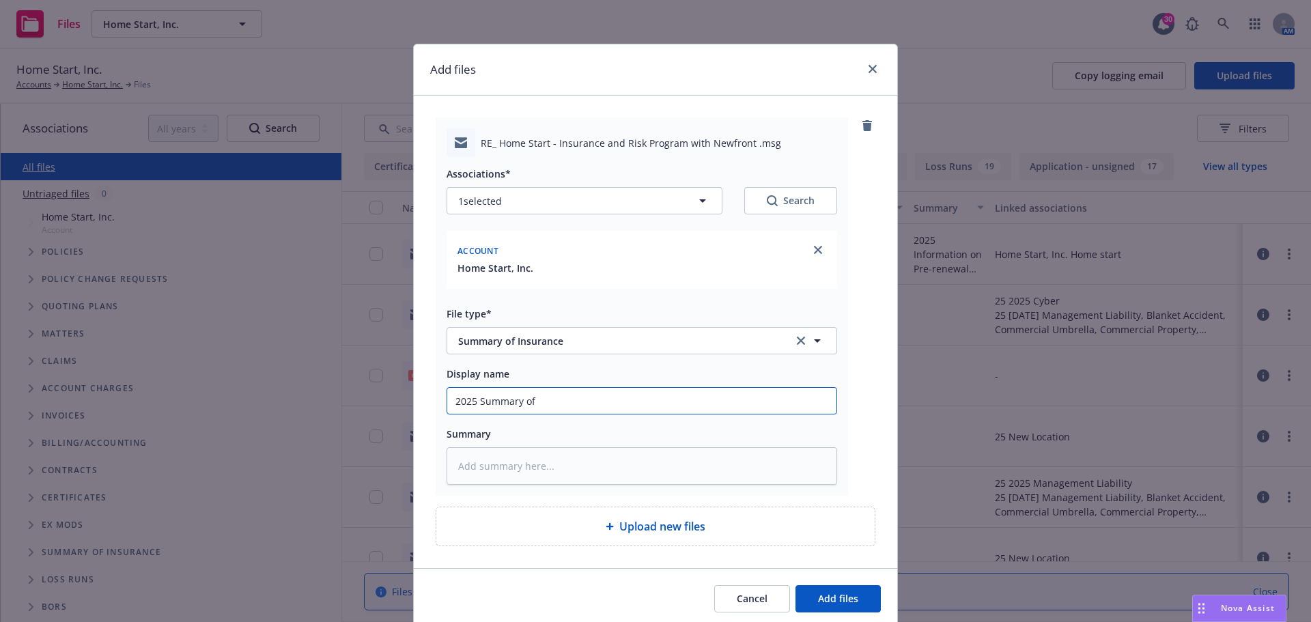
type input "2025 Summary of"
type textarea "x"
type input "2025 Summary of I"
type textarea "x"
type input "2025 Summary of In"
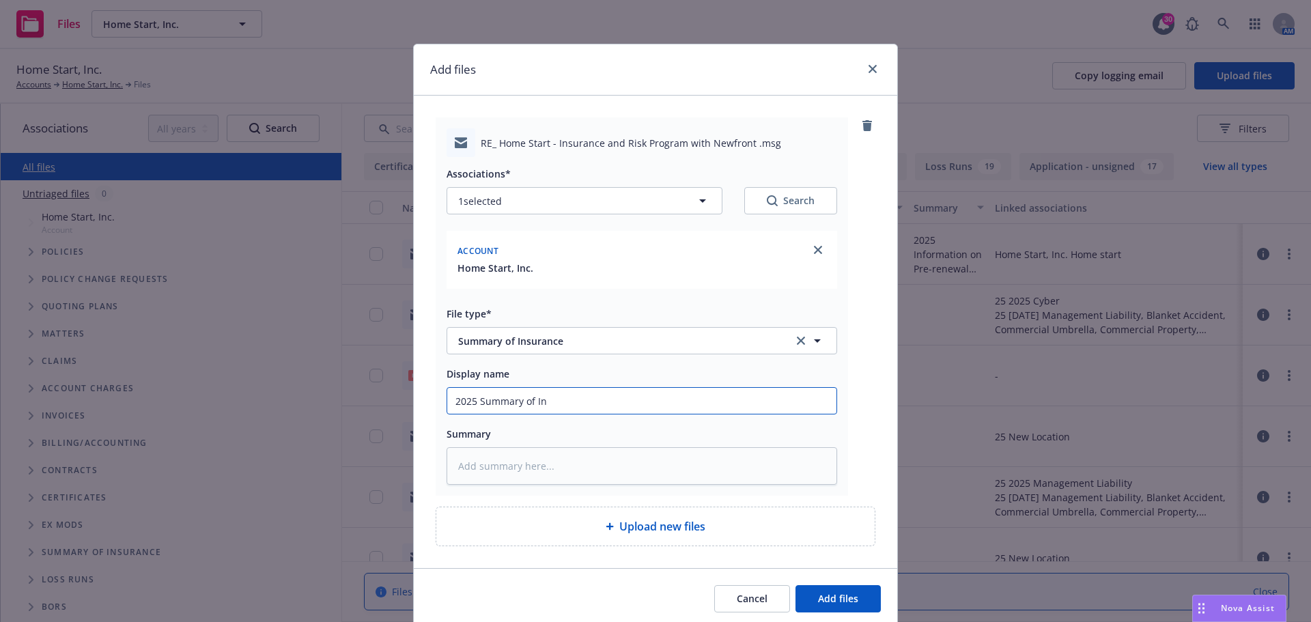
type textarea "x"
type input "2025 Summary of Ins"
type textarea "x"
type input "2025 Summary of Insu"
type textarea "x"
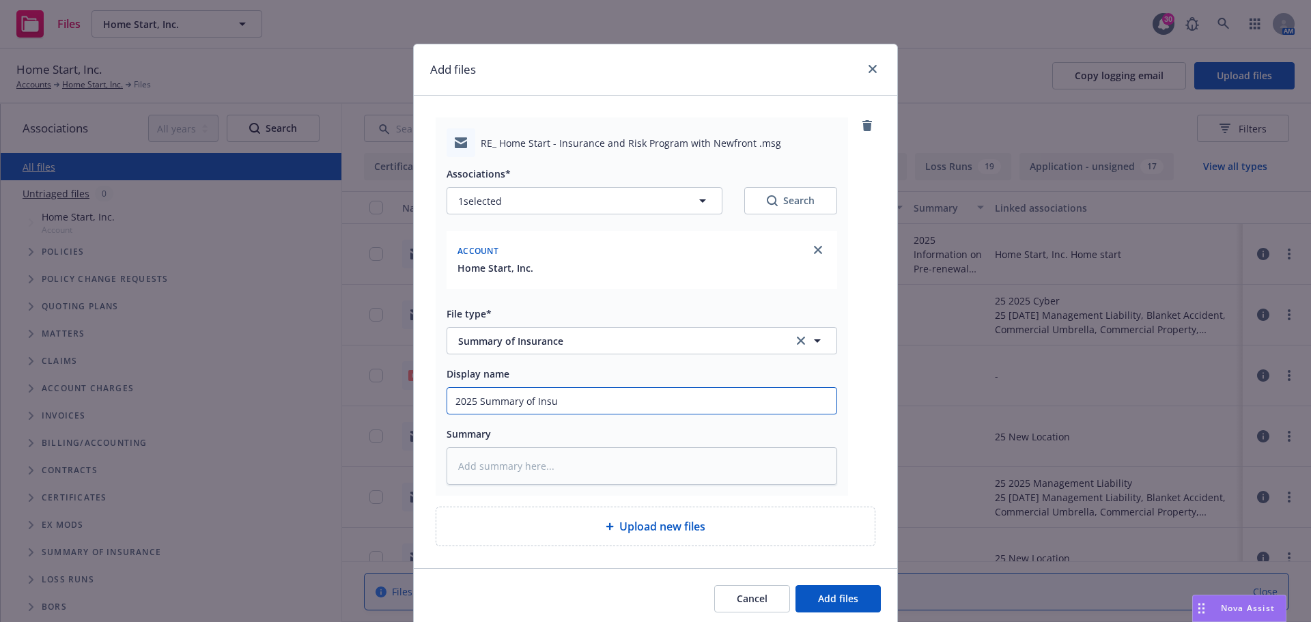
type input "2025 Summary of Insur"
type textarea "x"
type input "2025 Summary of Insura"
type textarea "x"
type input "2025 Summary of Insuran"
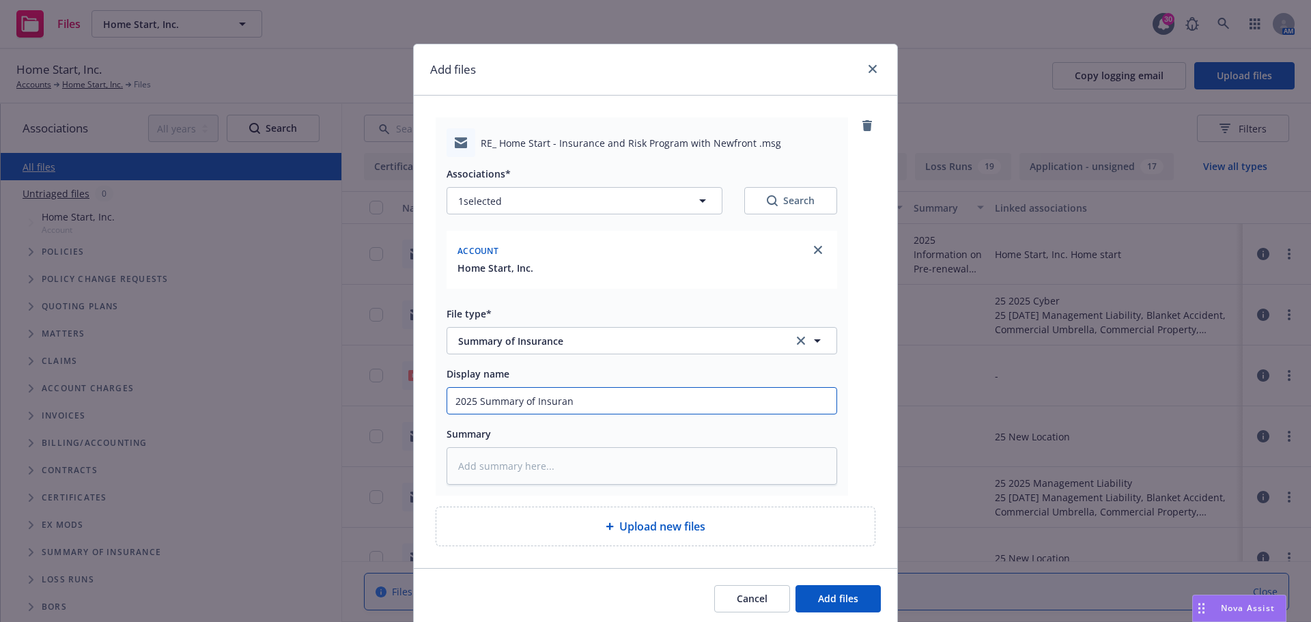
type textarea "x"
type input "2025 Summary of Insuranc"
type textarea "x"
type input "2025 Summary of Insurance"
type textarea "x"
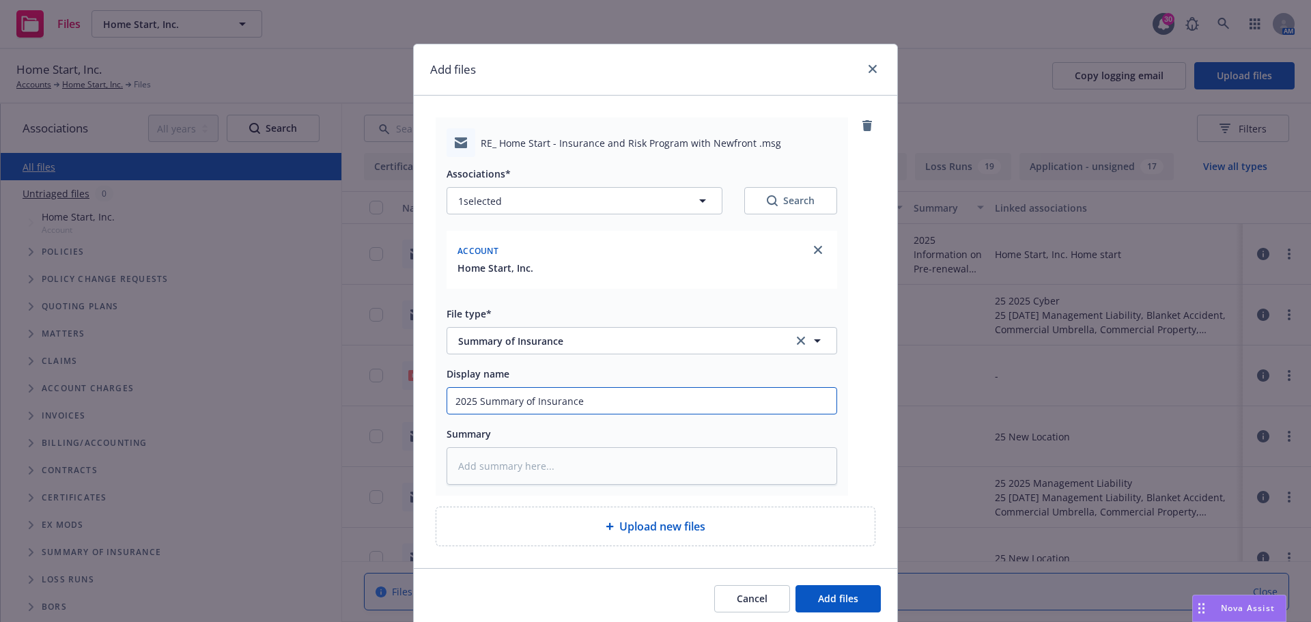
type input "2025 Summary of Insurance"
type textarea "x"
type input "2025 Summary of Insurance a"
type textarea "x"
type input "2025 Summary of Insurance as"
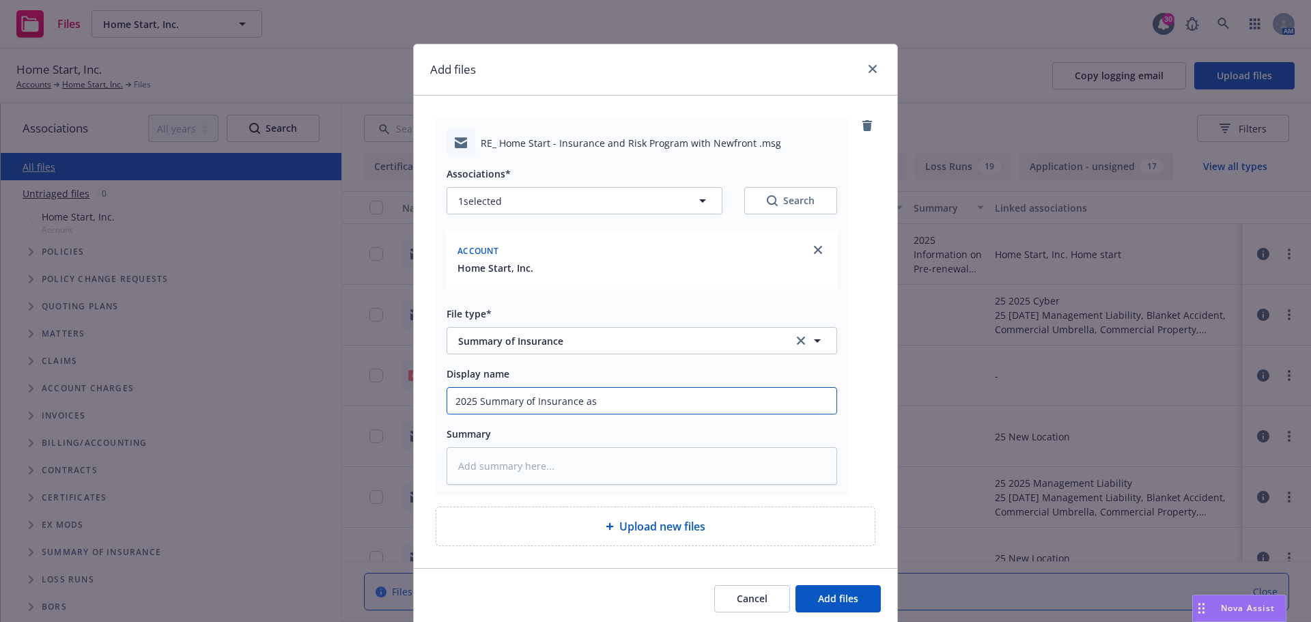
type textarea "x"
type input "2025 Summary of Insurance as"
type textarea "x"
type input "2025 Summary of Insurance as o"
type textarea "x"
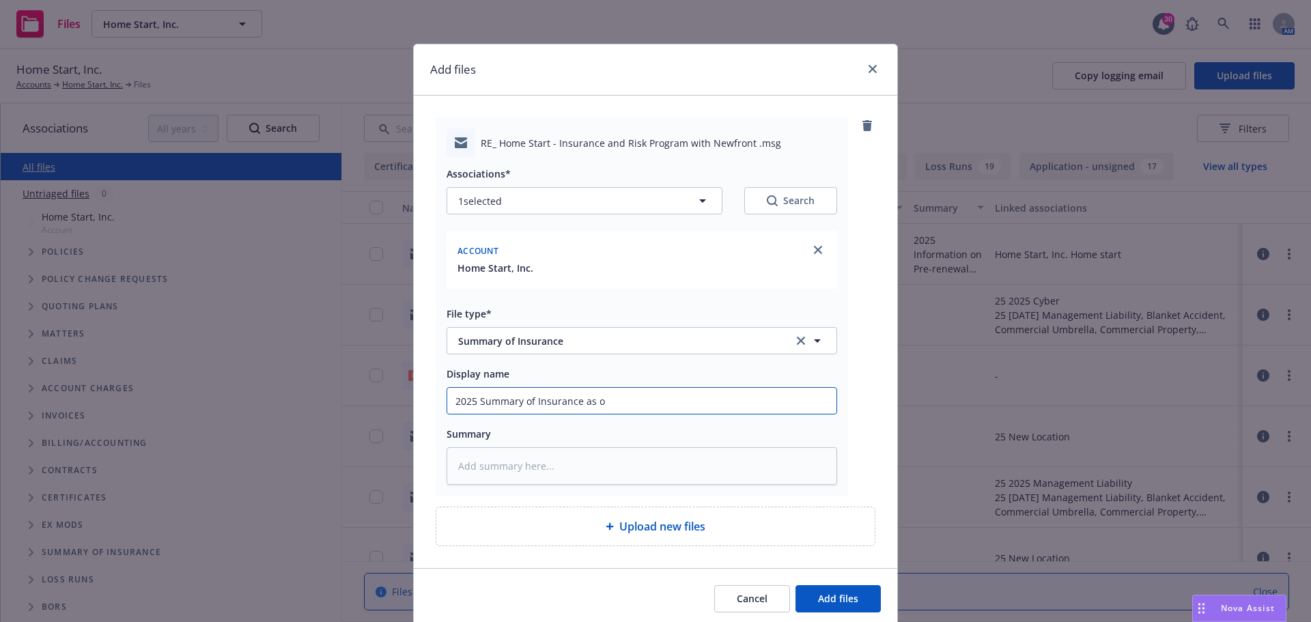
type input "2025 Summary of Insurance as of"
type textarea "x"
type input "2025 Summary of Insurance as of"
type textarea "x"
type input "2025 Summary of Insurance as of 8"
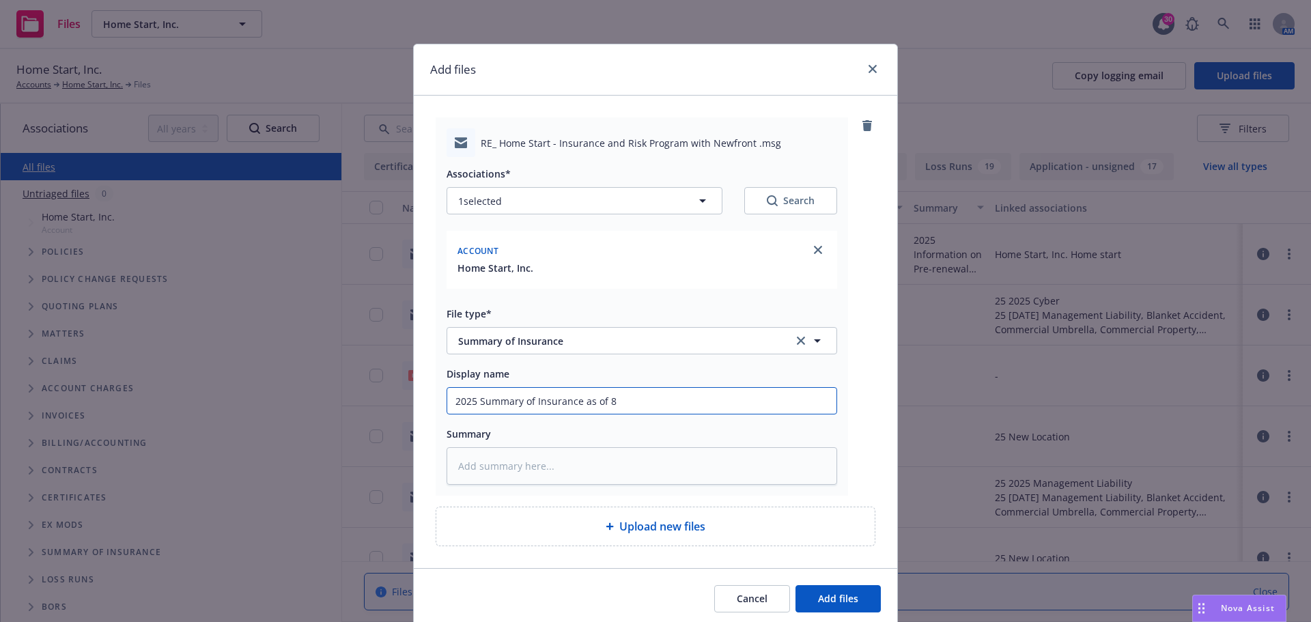
type textarea "x"
type input "2025 Summary of Insurance as of 8."
type textarea "x"
type input "2025 Summary of Insurance as of 8.1"
type textarea "x"
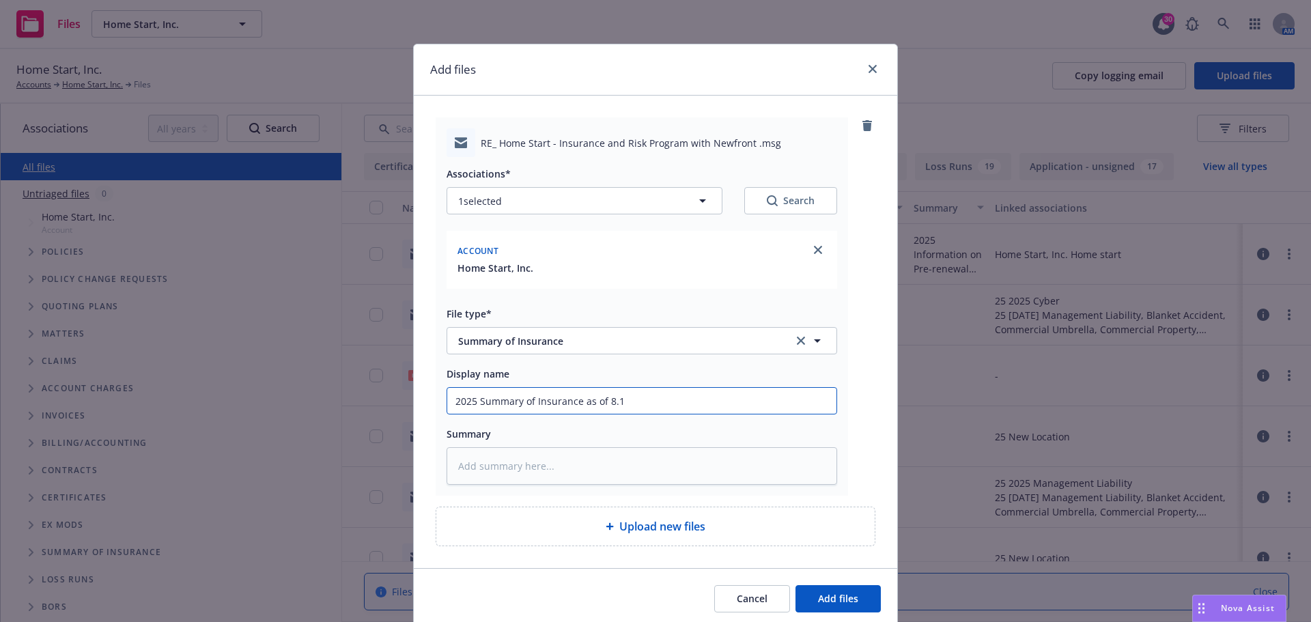
type input "2025 Summary of Insurance as of 8.14"
type textarea "x"
type input "2025 Summary of Insurance as of 8.14."
type textarea "x"
type input "2025 Summary of Insurance as of 8.14.2"
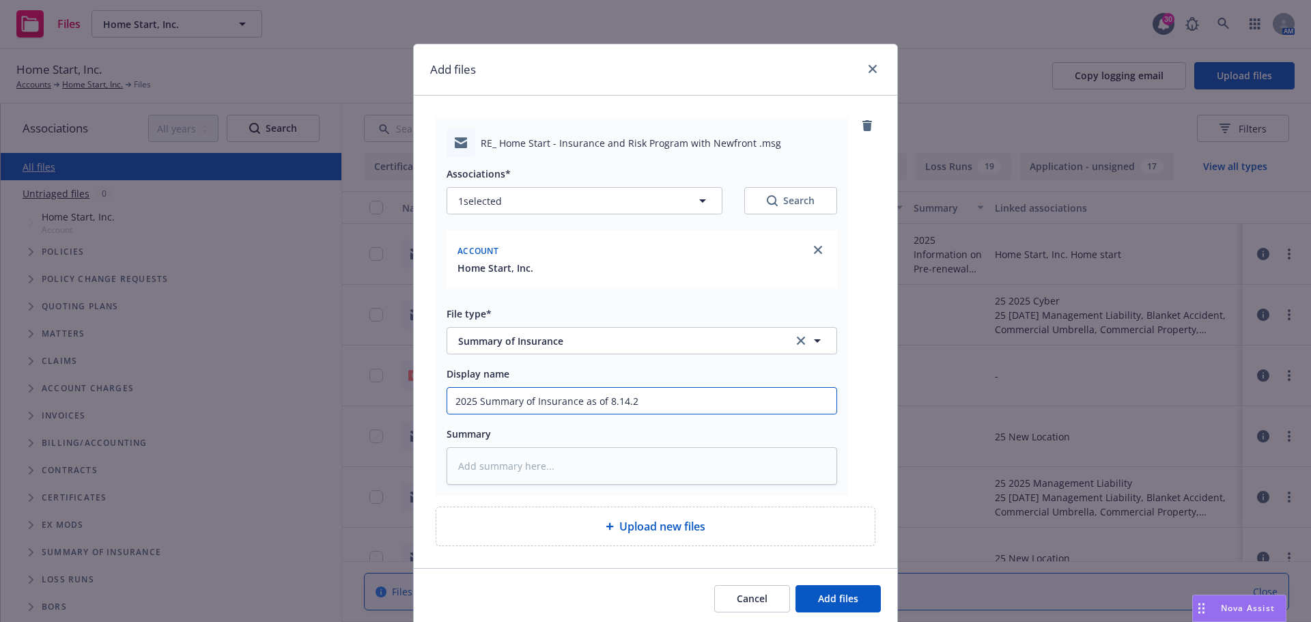
type textarea "x"
type input "2025 Summary of Insurance as of 8.14.20"
type textarea "x"
type input "2025 Summary of Insurance as of 8.14.202"
type textarea "x"
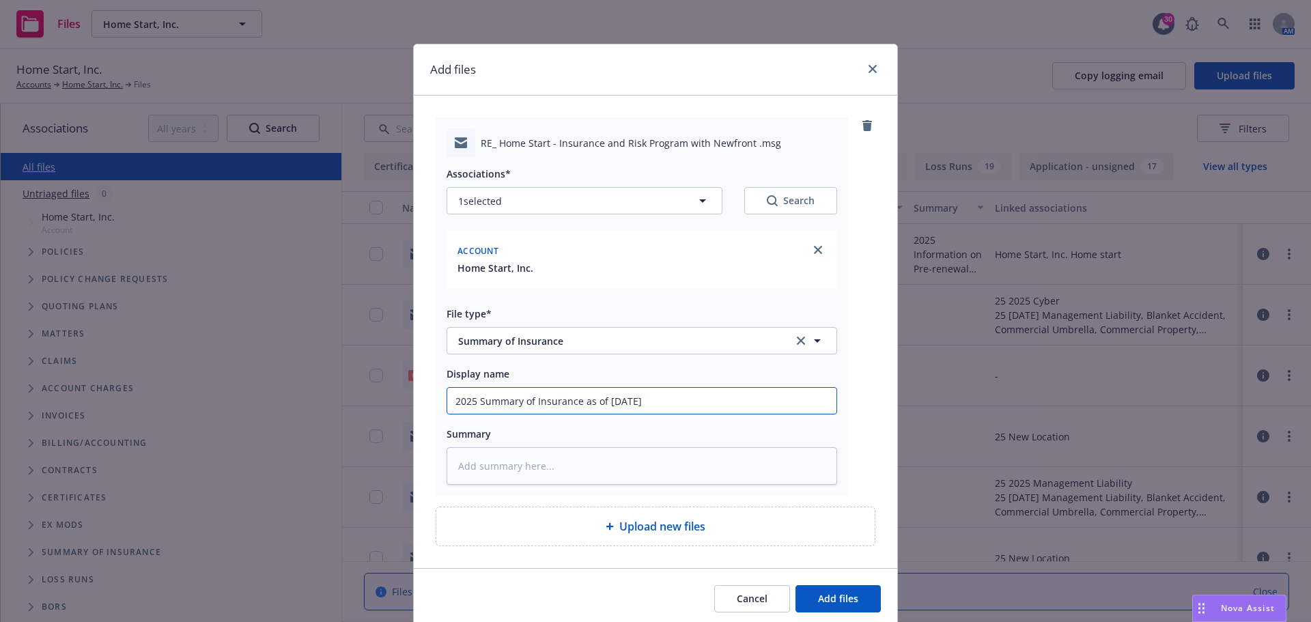
drag, startPoint x: 444, startPoint y: 402, endPoint x: 724, endPoint y: 409, distance: 280.1
click at [724, 409] on input "2025 Summary of Insurance as of 8.14.2025" at bounding box center [641, 401] width 389 height 26
type input "2025 Summary of Insurance as of 8.14.2025"
click at [458, 460] on textarea at bounding box center [642, 466] width 391 height 38
paste textarea "2025 Summary of Insurance as of 8.14.2025"
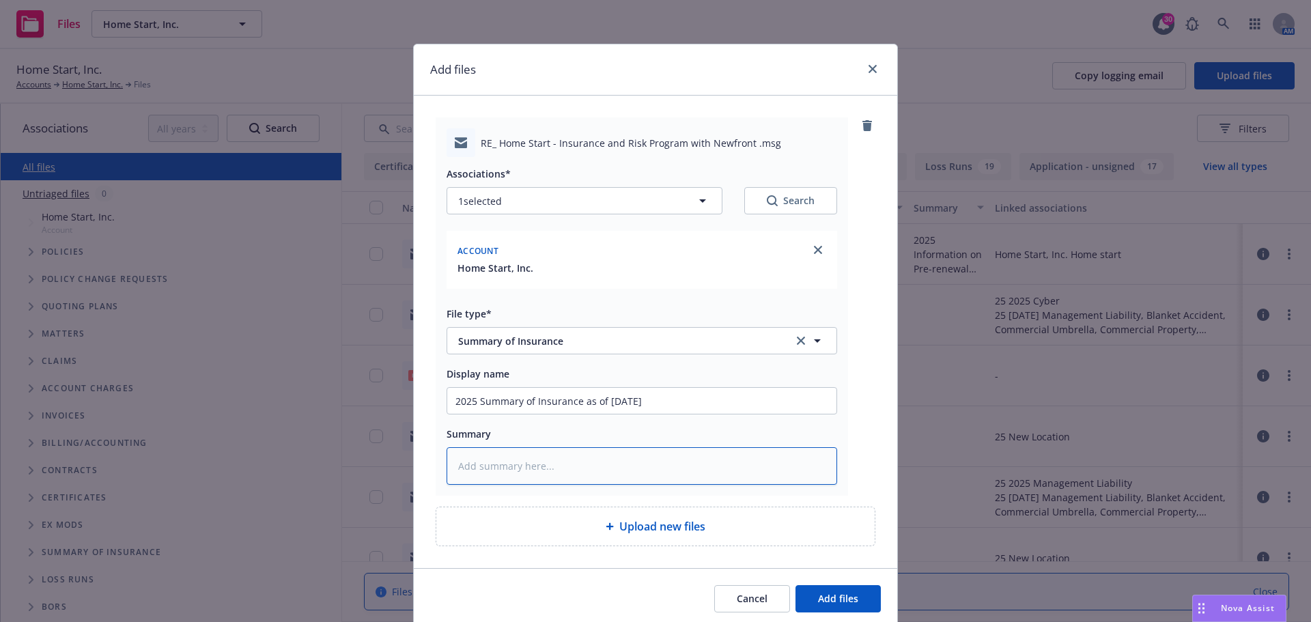
type textarea "x"
type textarea "2025 Summary of Insurance as of 8.14.2025"
click at [828, 598] on span "Add files" at bounding box center [838, 598] width 40 height 13
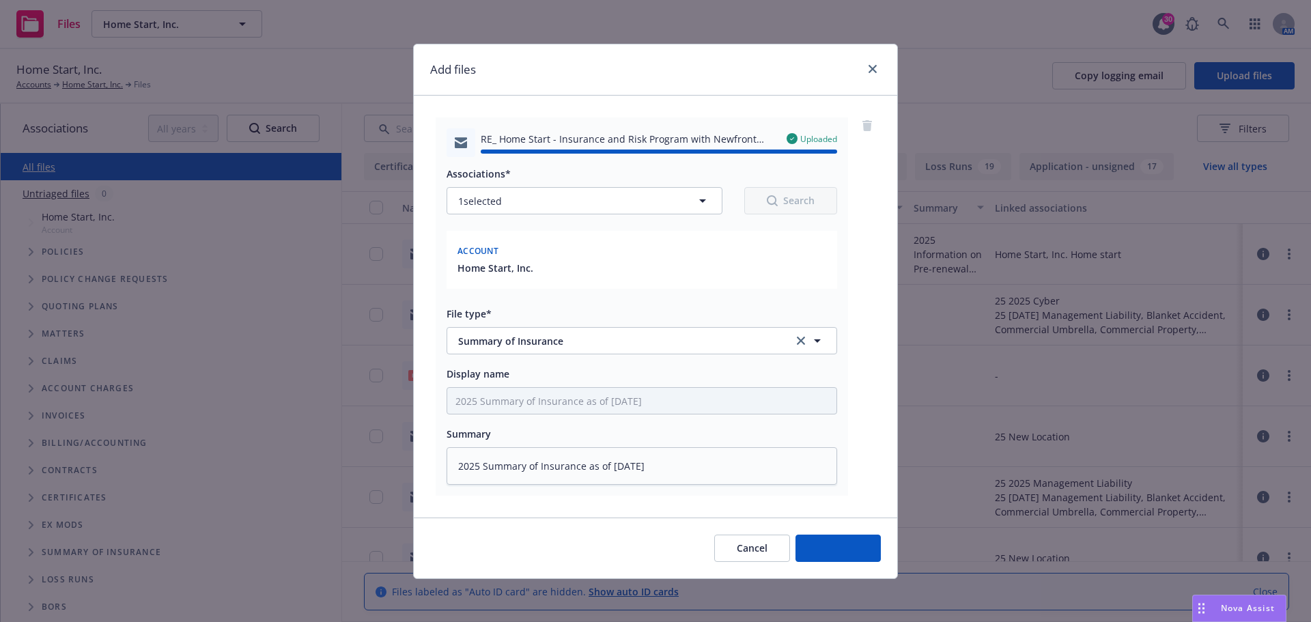
type textarea "x"
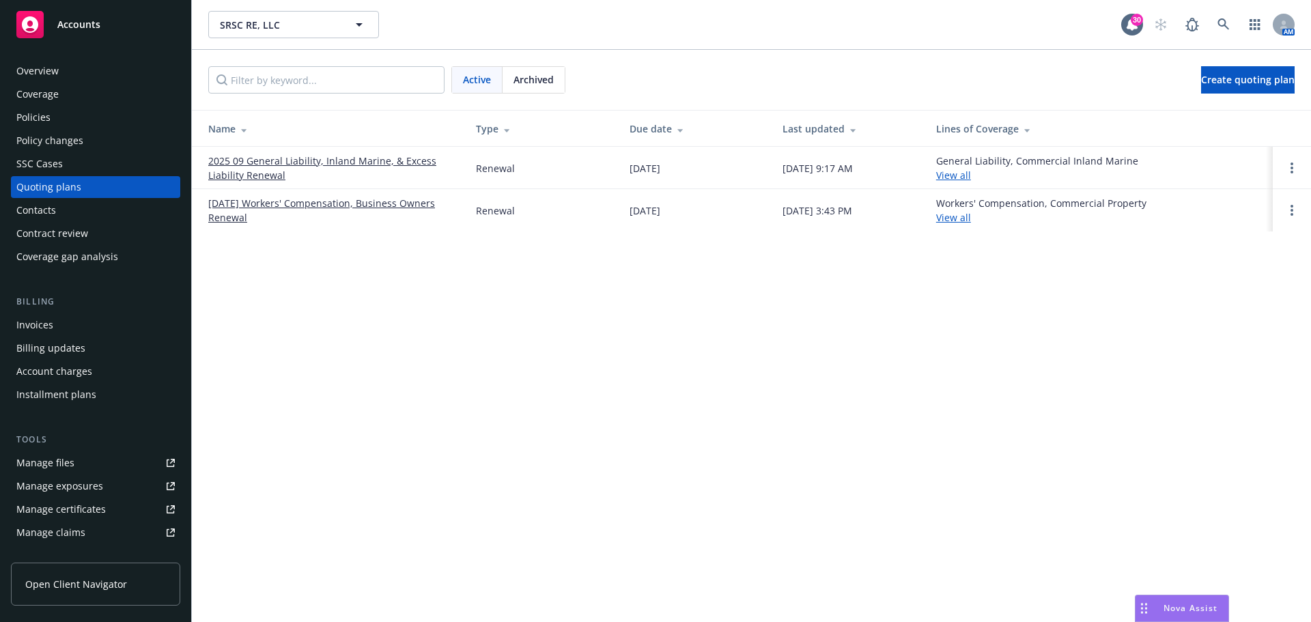
click at [64, 466] on div "Manage files" at bounding box center [45, 463] width 58 height 22
